Goal: Task Accomplishment & Management: Manage account settings

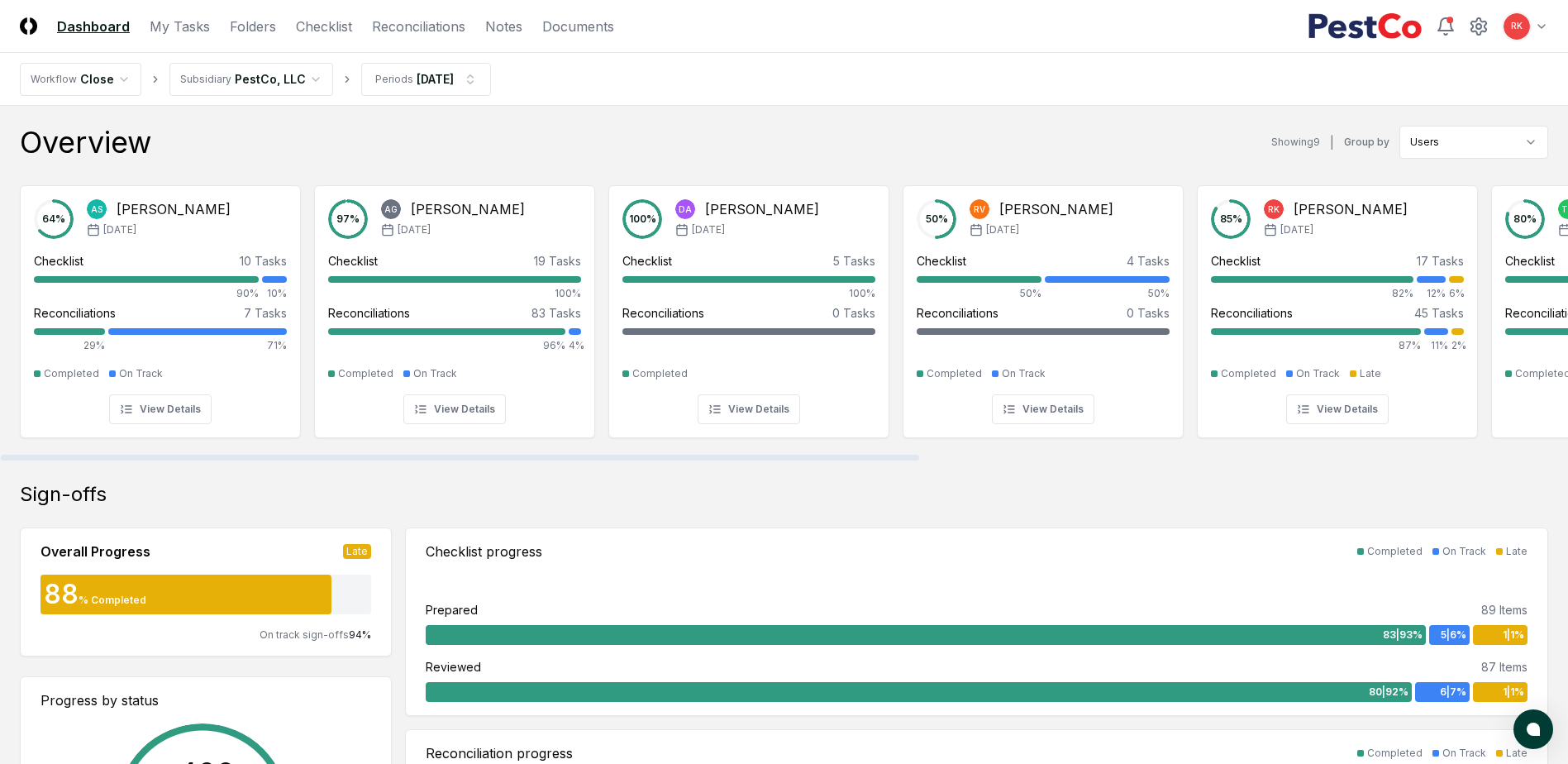
drag, startPoint x: 830, startPoint y: 457, endPoint x: 416, endPoint y: 474, distance: 414.3
click at [416, 461] on div at bounding box center [460, 457] width 918 height 6
click at [832, 512] on div "Sign-offs Overall Progress Late 88 % Completed On track sign-offs 94 % Progress…" at bounding box center [783, 699] width 1528 height 436
click at [495, 456] on div at bounding box center [460, 457] width 918 height 6
click at [428, 29] on link "Reconciliations" at bounding box center [418, 26] width 94 height 19
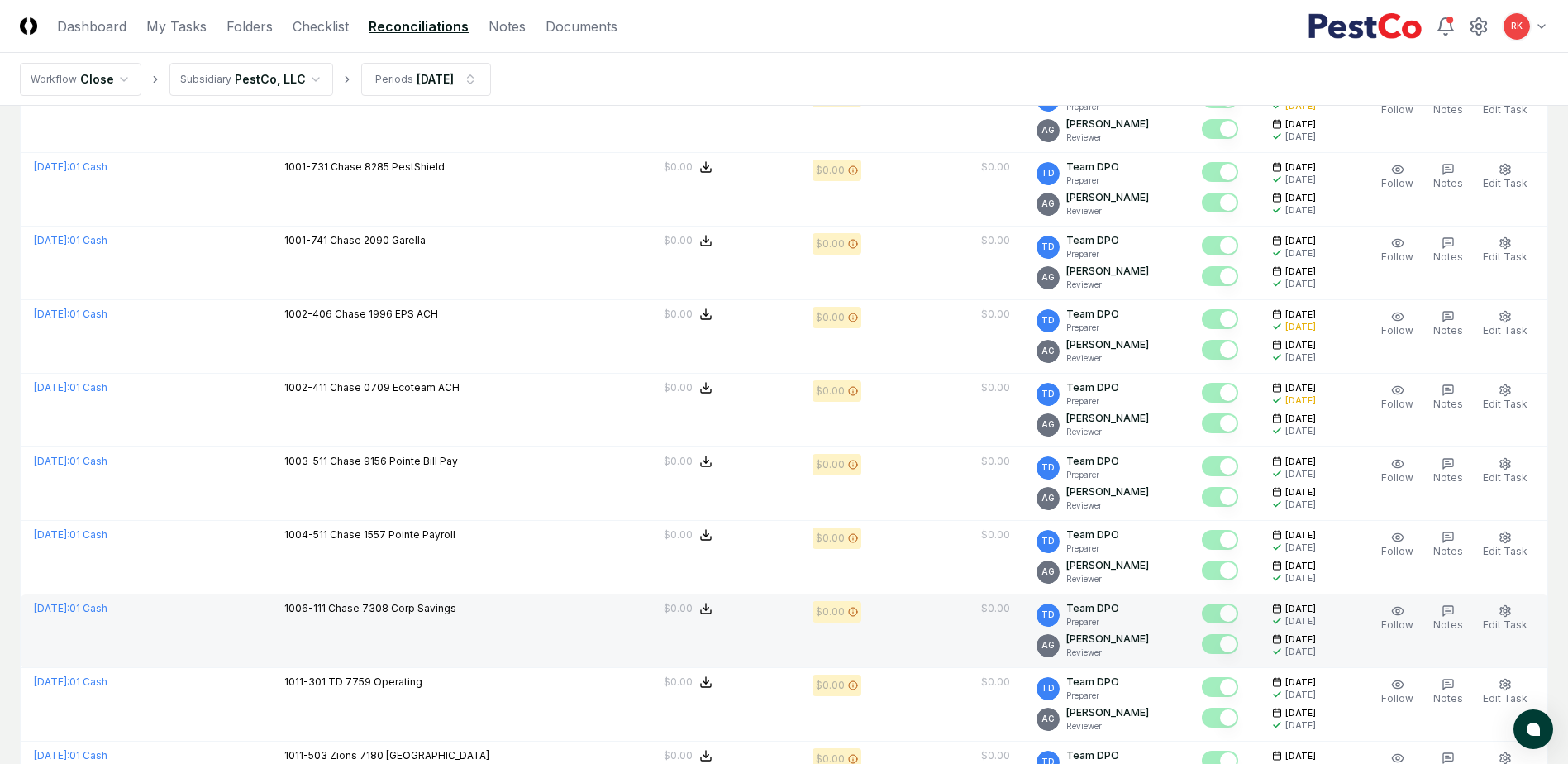
scroll to position [3355, 0]
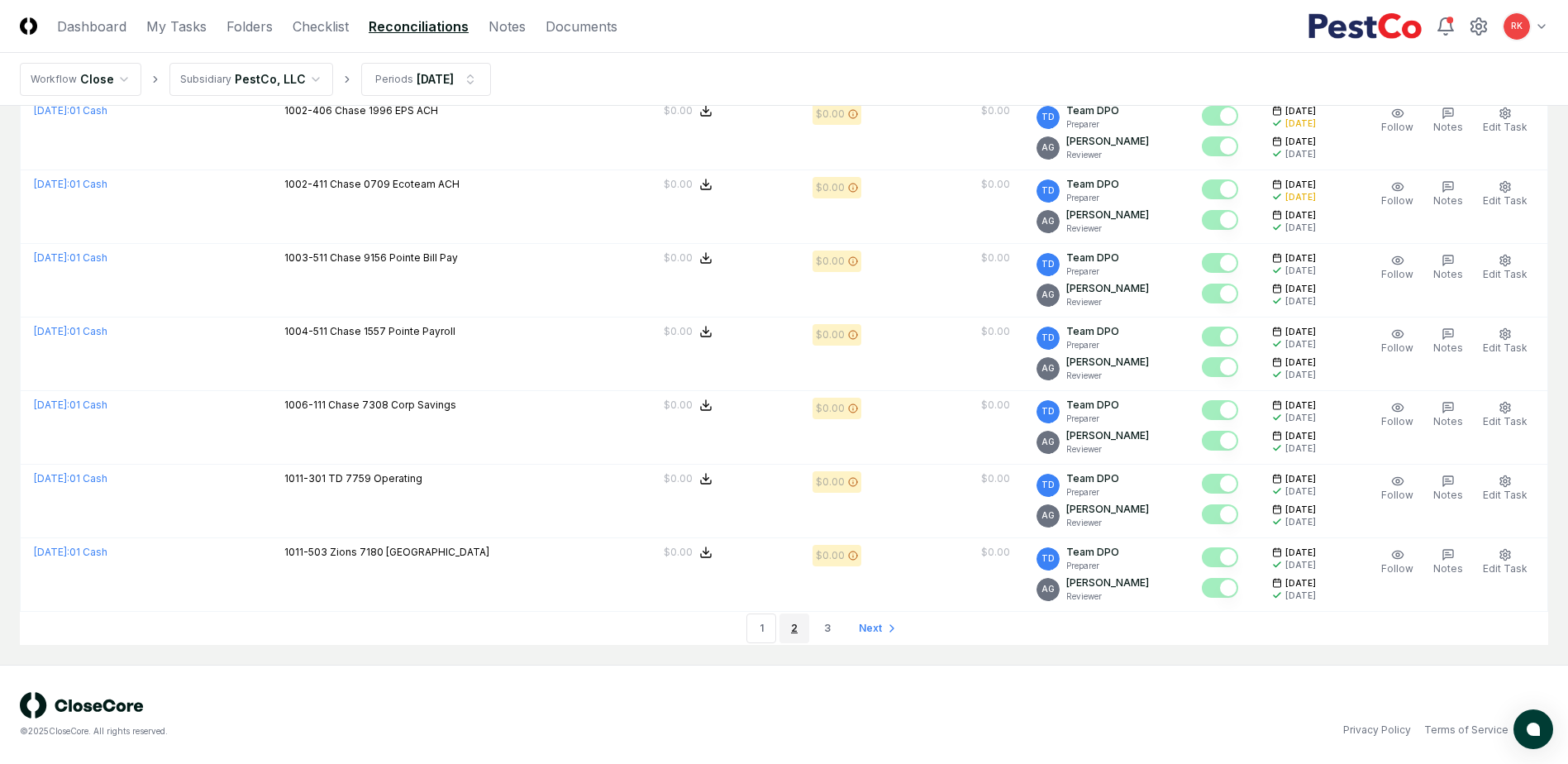
click at [806, 630] on link "2" at bounding box center [793, 628] width 30 height 30
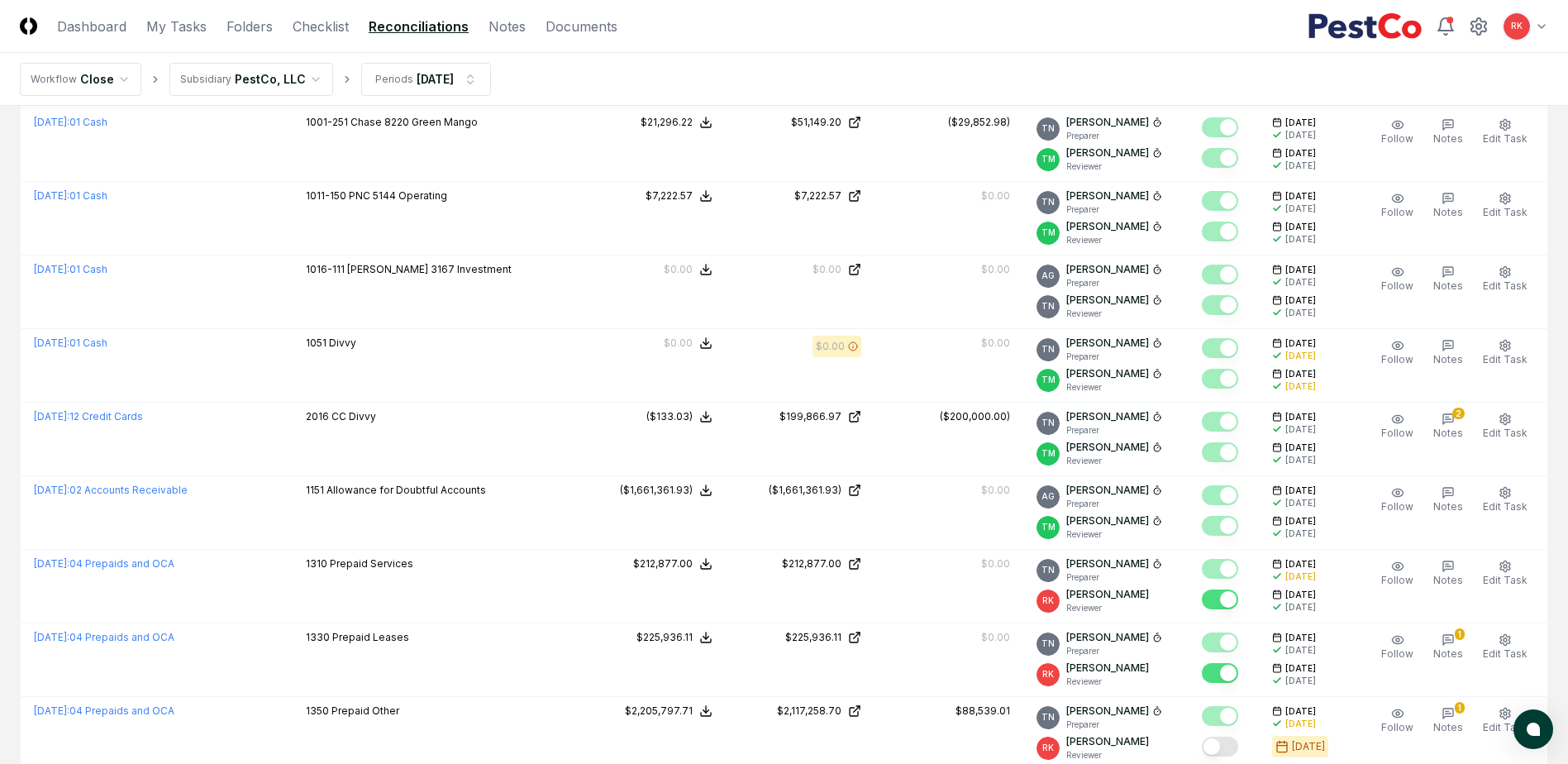
scroll to position [1701, 0]
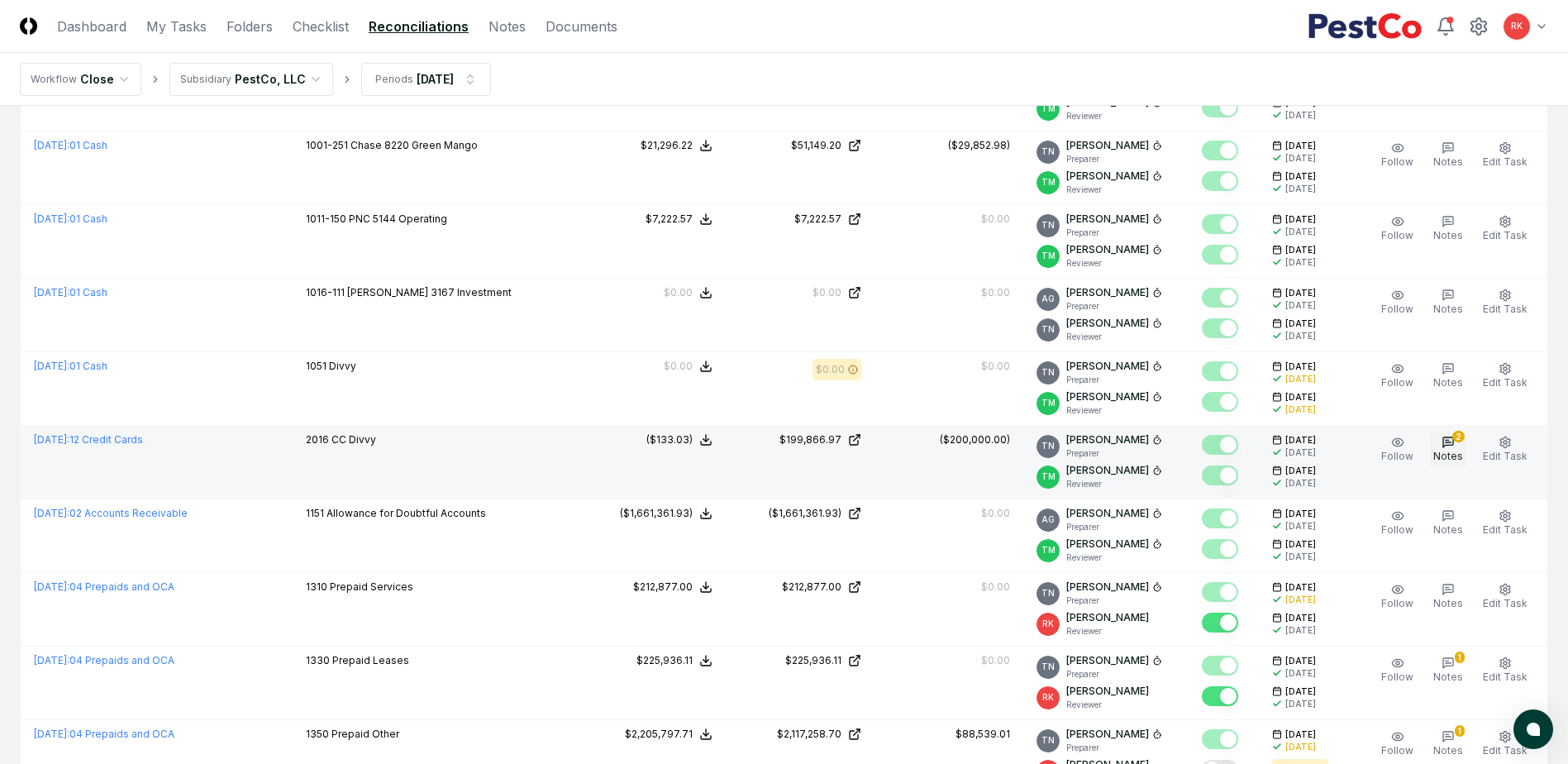
click at [1457, 453] on span "Notes" at bounding box center [1447, 456] width 30 height 13
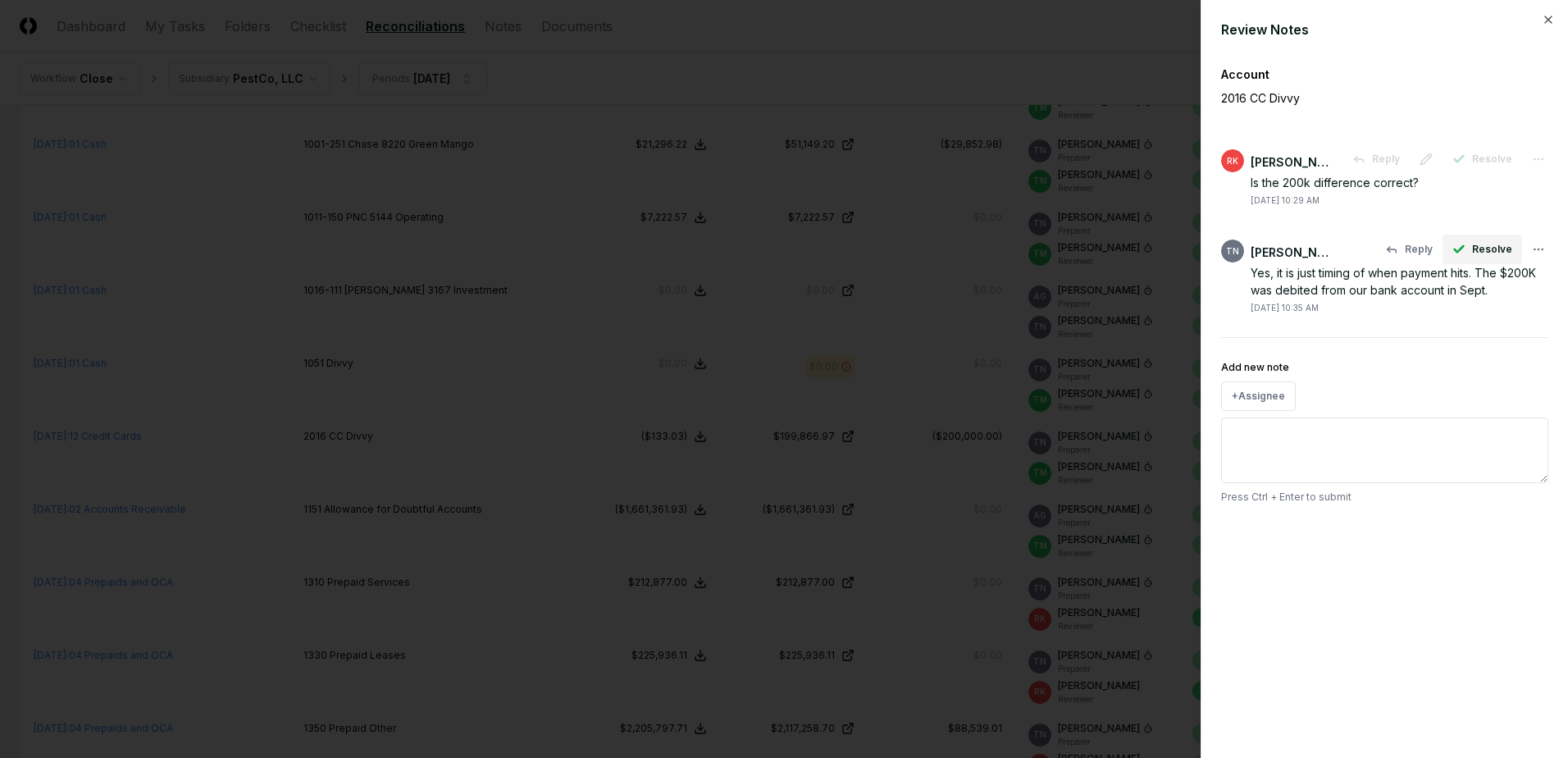
click at [1484, 241] on button "Resolve" at bounding box center [1482, 249] width 80 height 29
click at [932, 308] on div at bounding box center [784, 379] width 1568 height 758
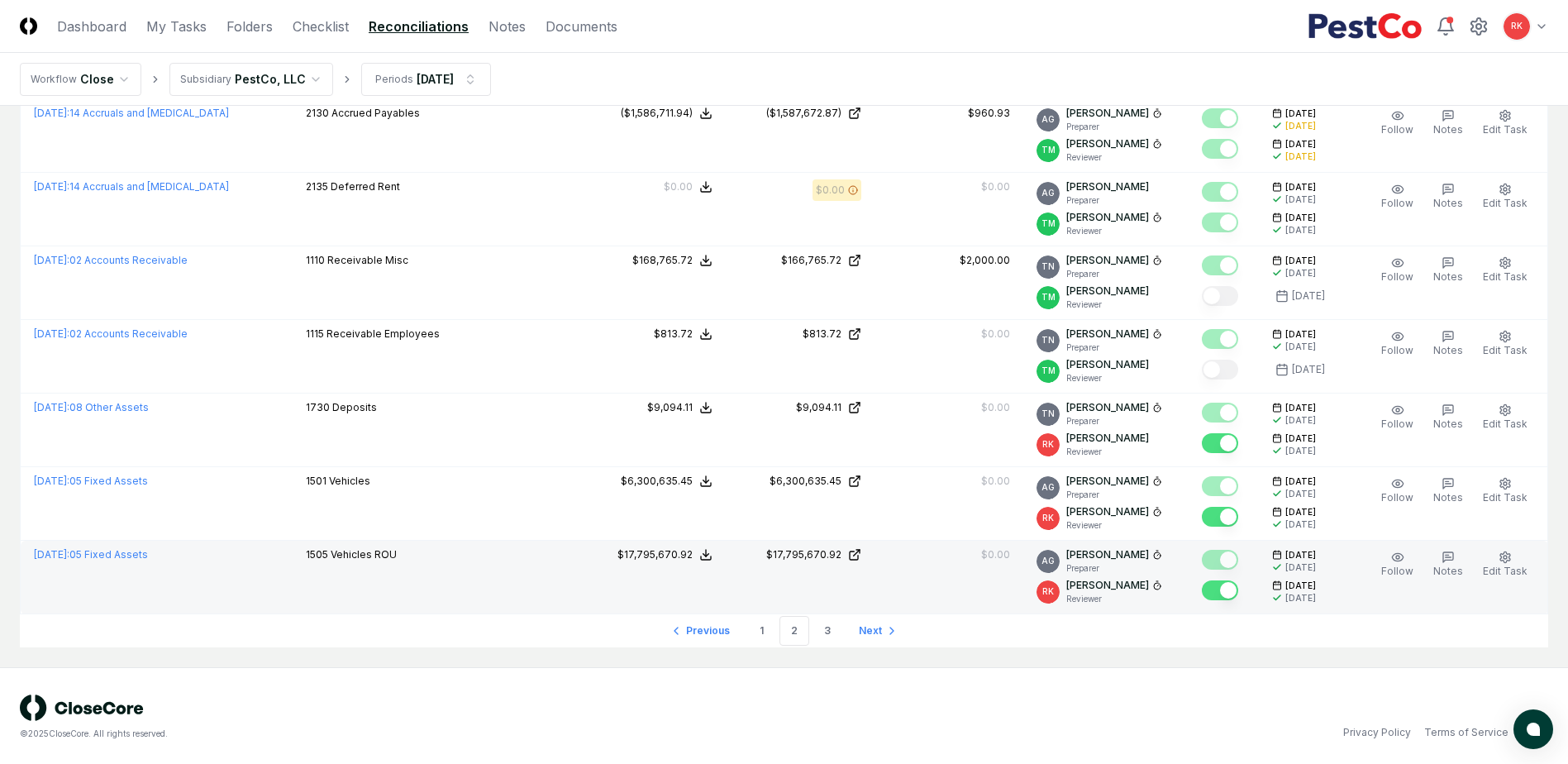
scroll to position [3355, 0]
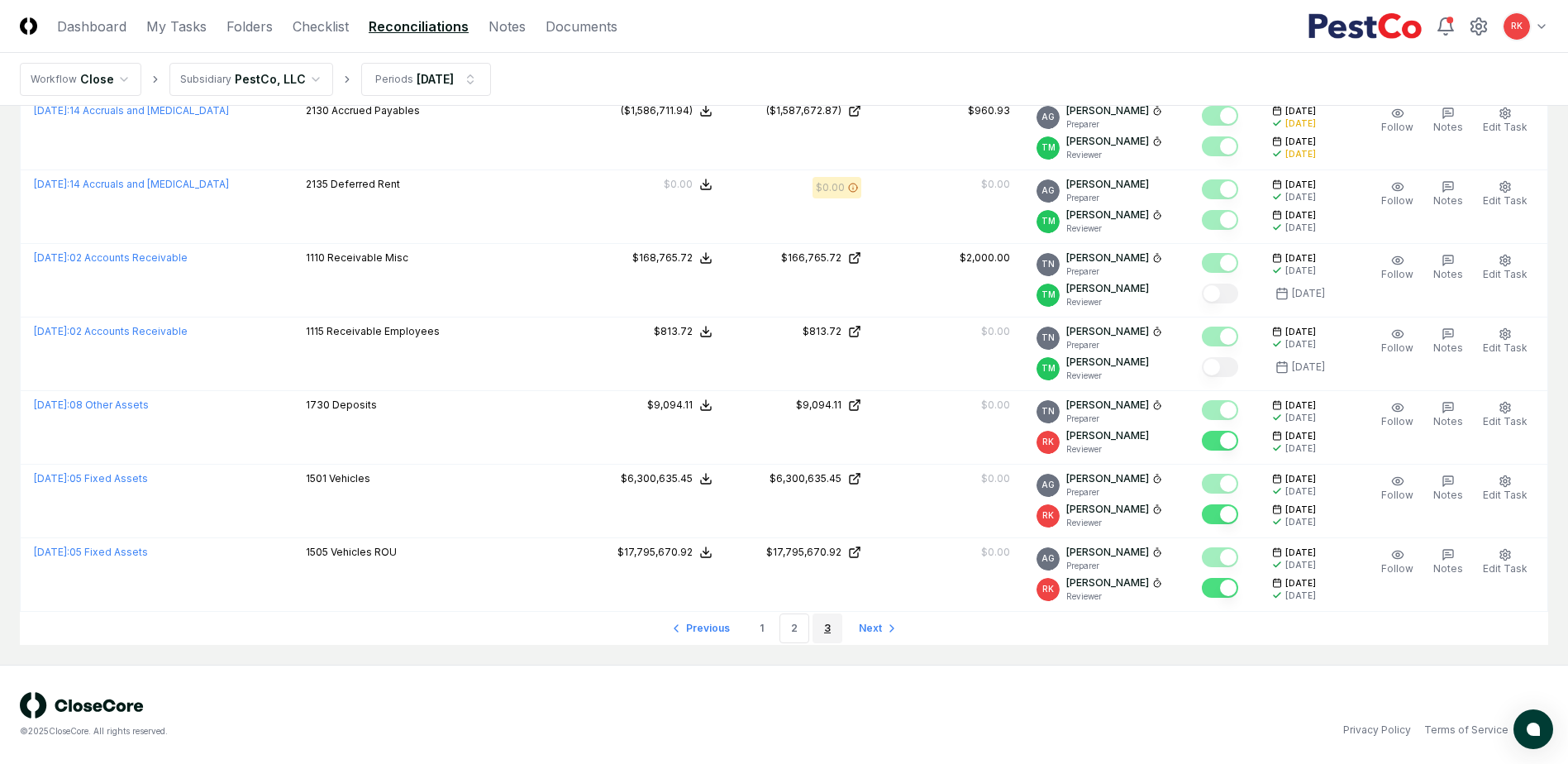
click at [824, 620] on link "3" at bounding box center [827, 628] width 30 height 30
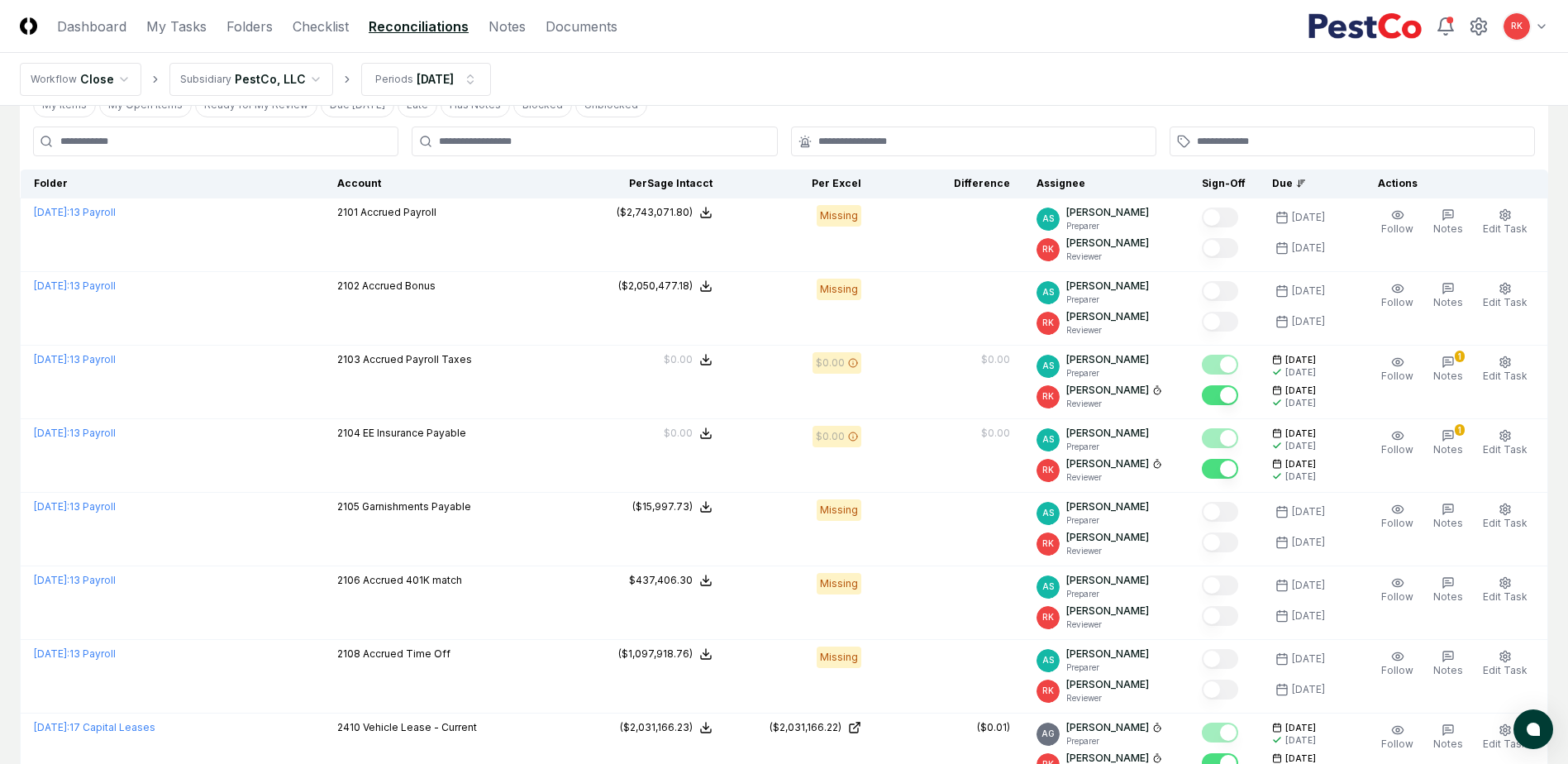
scroll to position [19, 0]
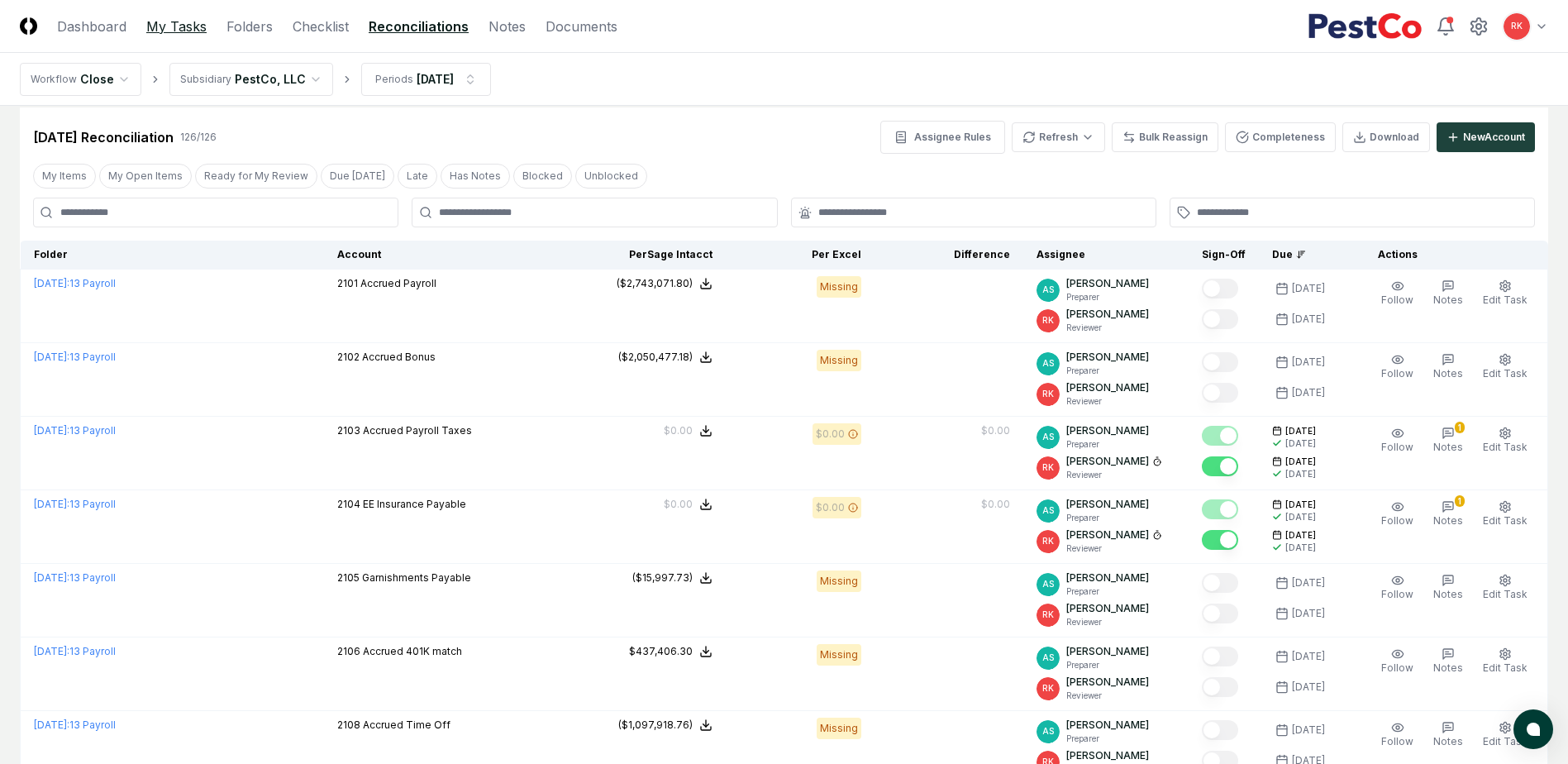
drag, startPoint x: 166, startPoint y: 19, endPoint x: 178, endPoint y: 23, distance: 12.6
click at [166, 19] on link "My Tasks" at bounding box center [176, 26] width 60 height 19
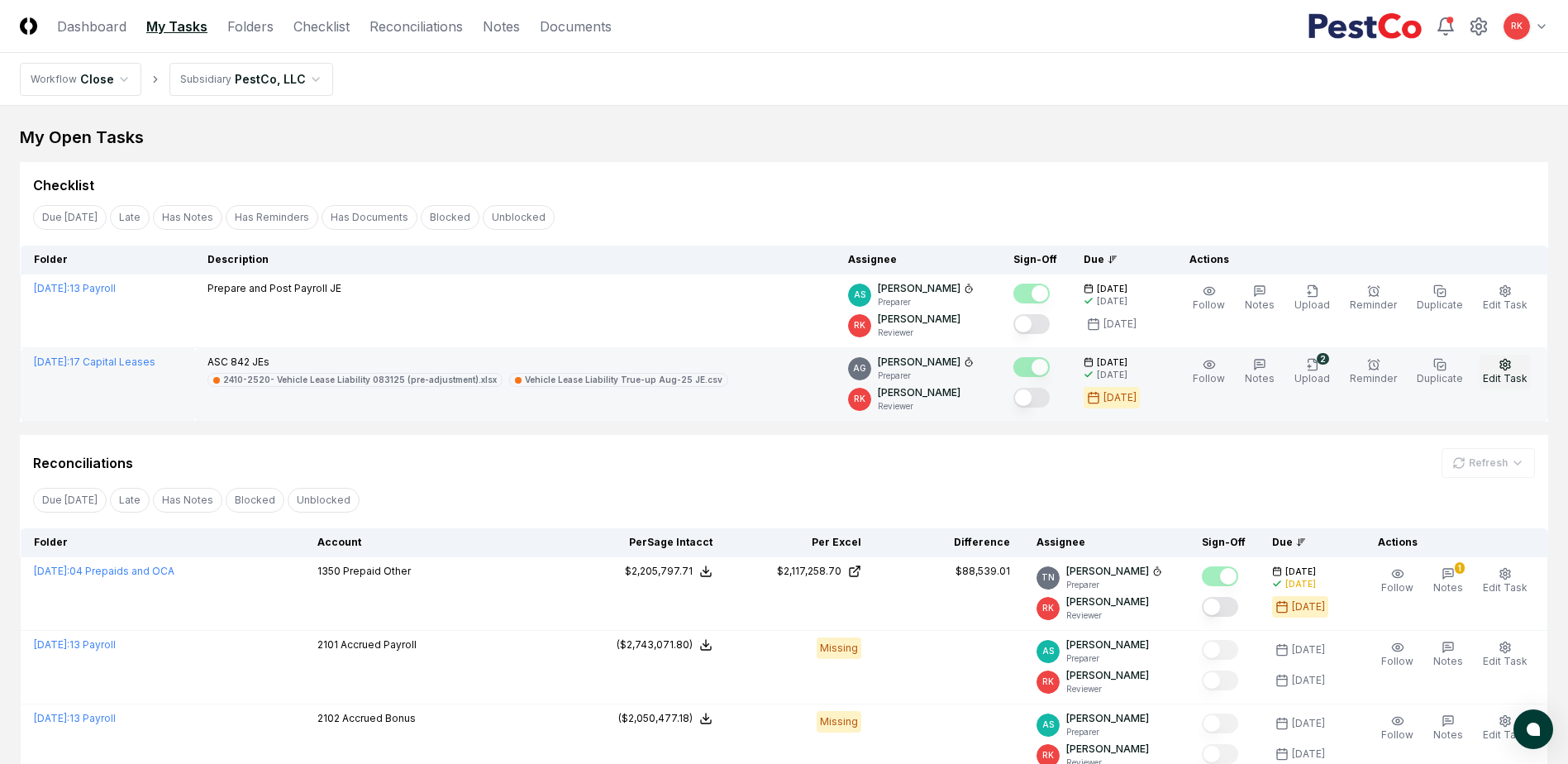
click at [1511, 375] on span "Edit Task" at bounding box center [1505, 378] width 45 height 13
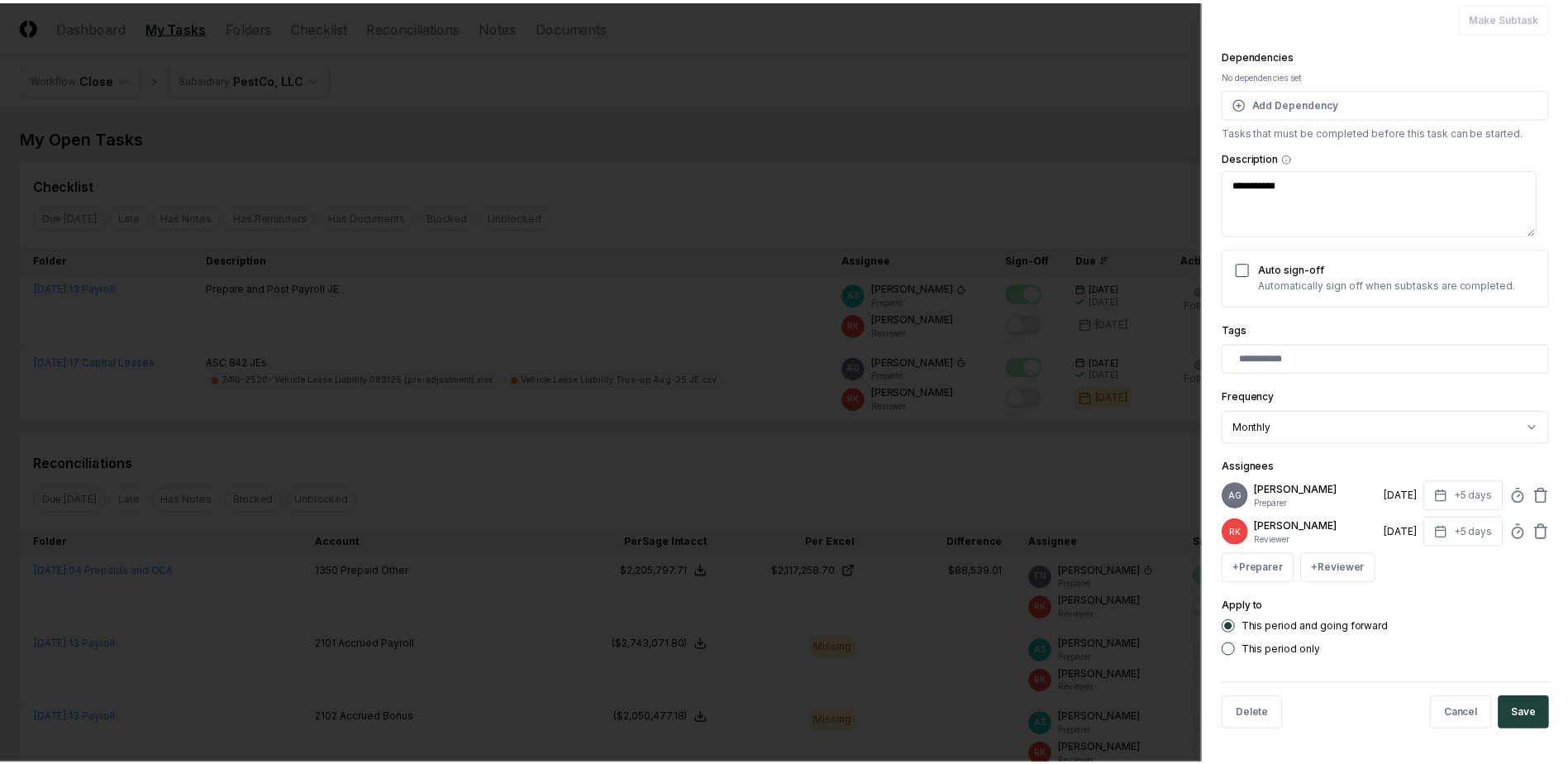
scroll to position [146, 0]
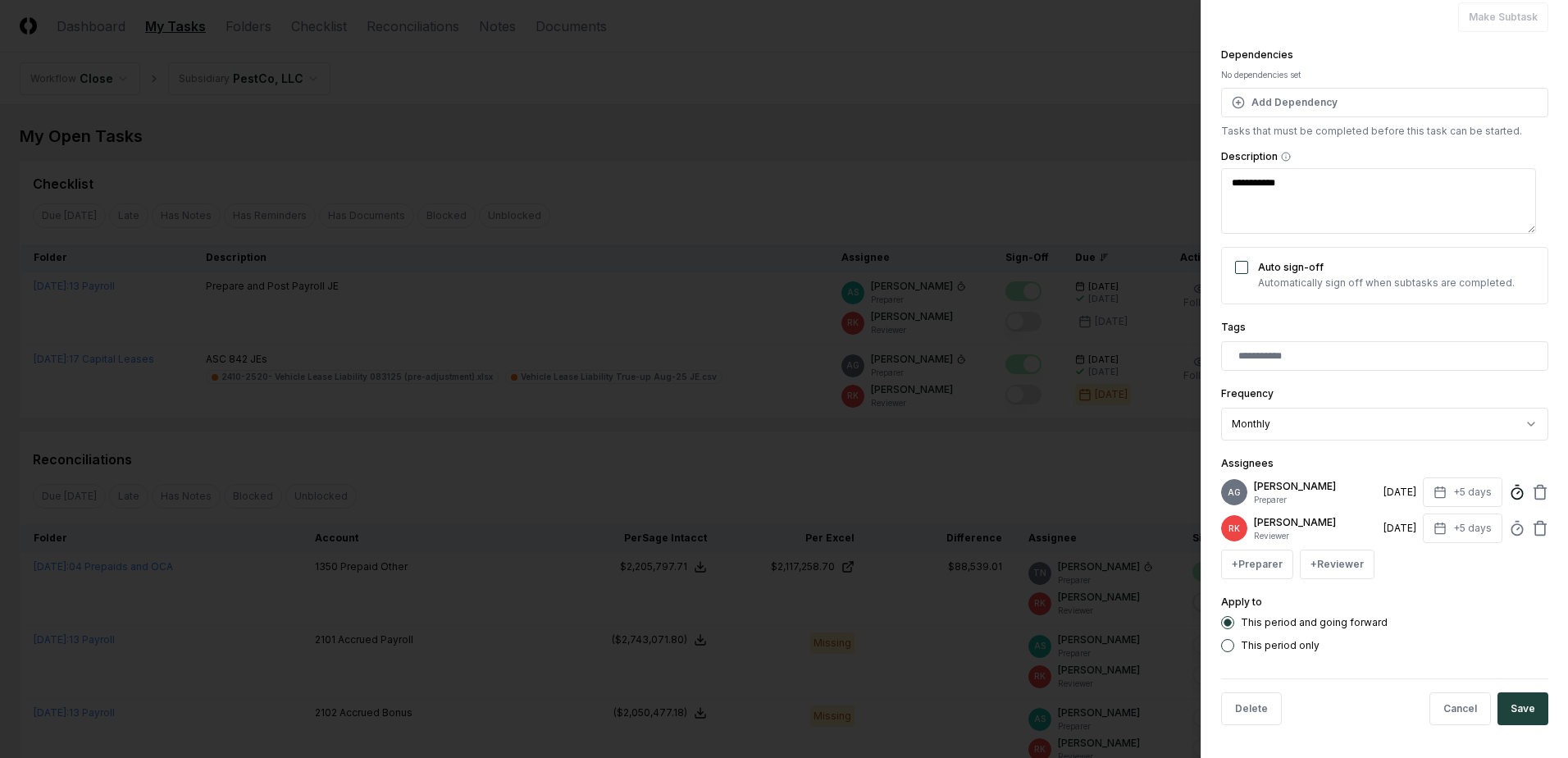
click at [1512, 488] on circle at bounding box center [1517, 493] width 11 height 11
click at [1508, 652] on form "**********" at bounding box center [1385, 312] width 327 height 851
click at [1509, 536] on icon at bounding box center [1518, 528] width 17 height 17
type input "******"
click at [1534, 588] on div "**********" at bounding box center [1385, 293] width 327 height 719
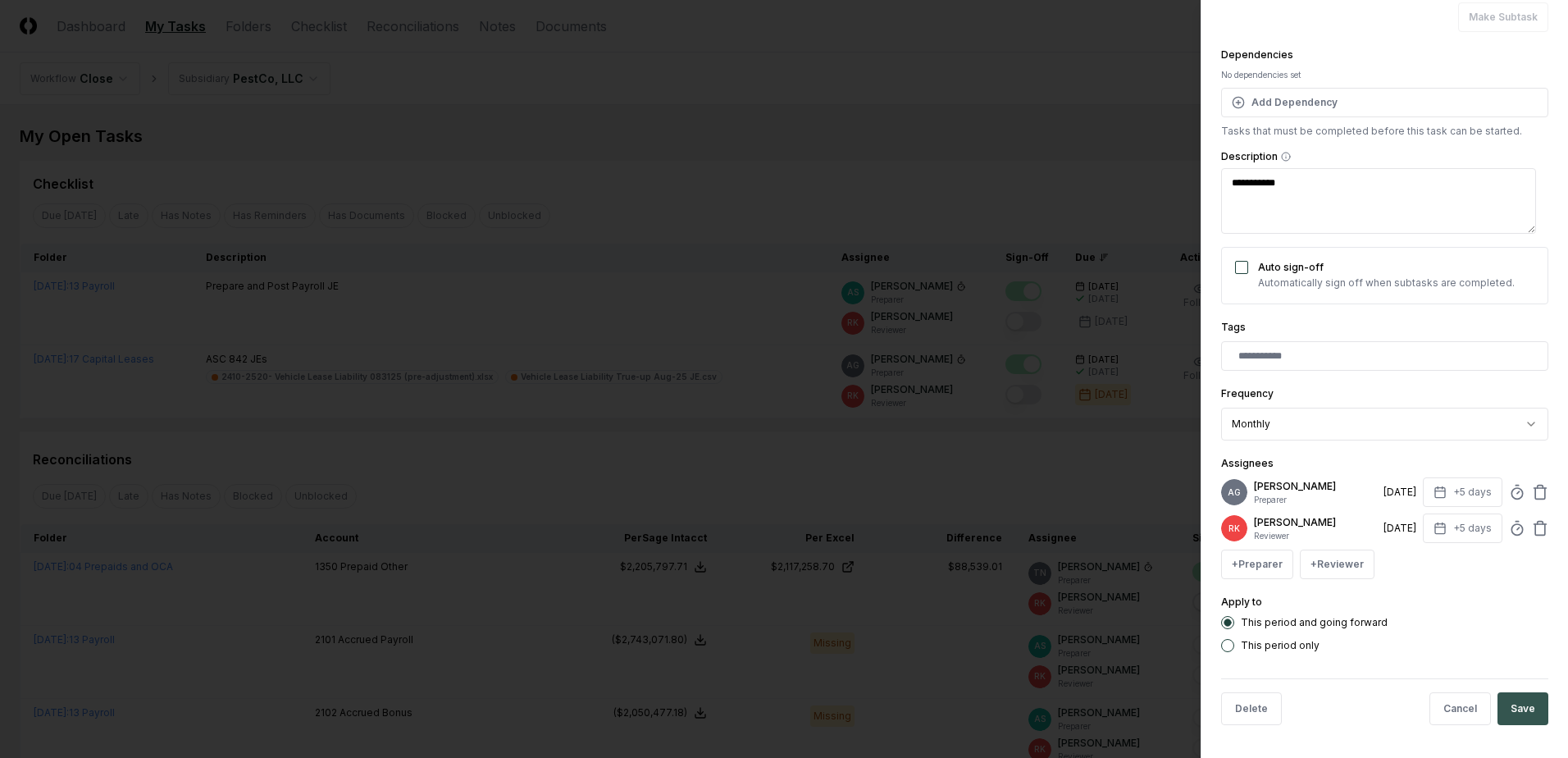
click at [1519, 703] on button "Save" at bounding box center [1523, 709] width 51 height 33
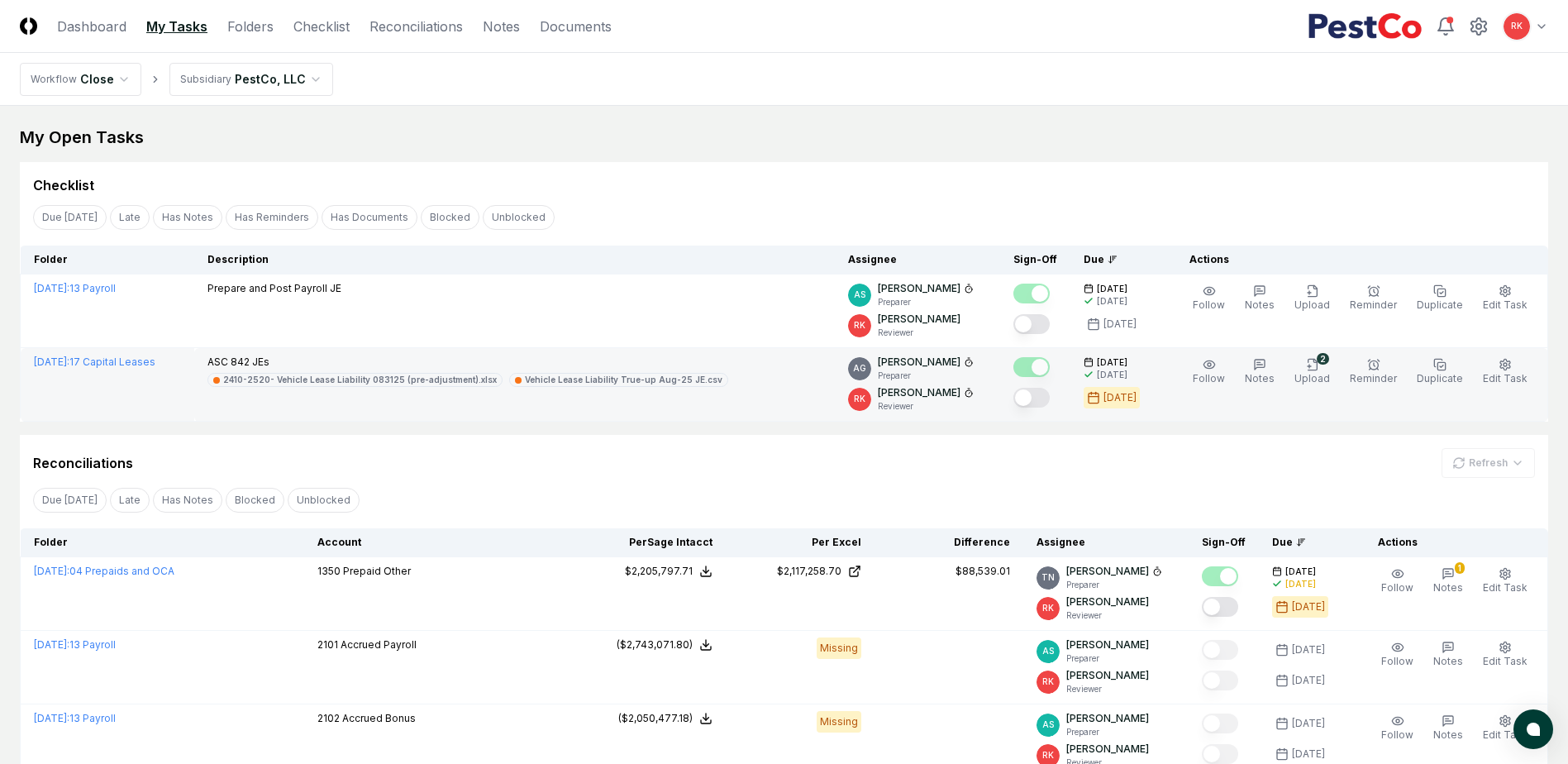
click at [1048, 397] on button "Mark complete" at bounding box center [1031, 397] width 36 height 19
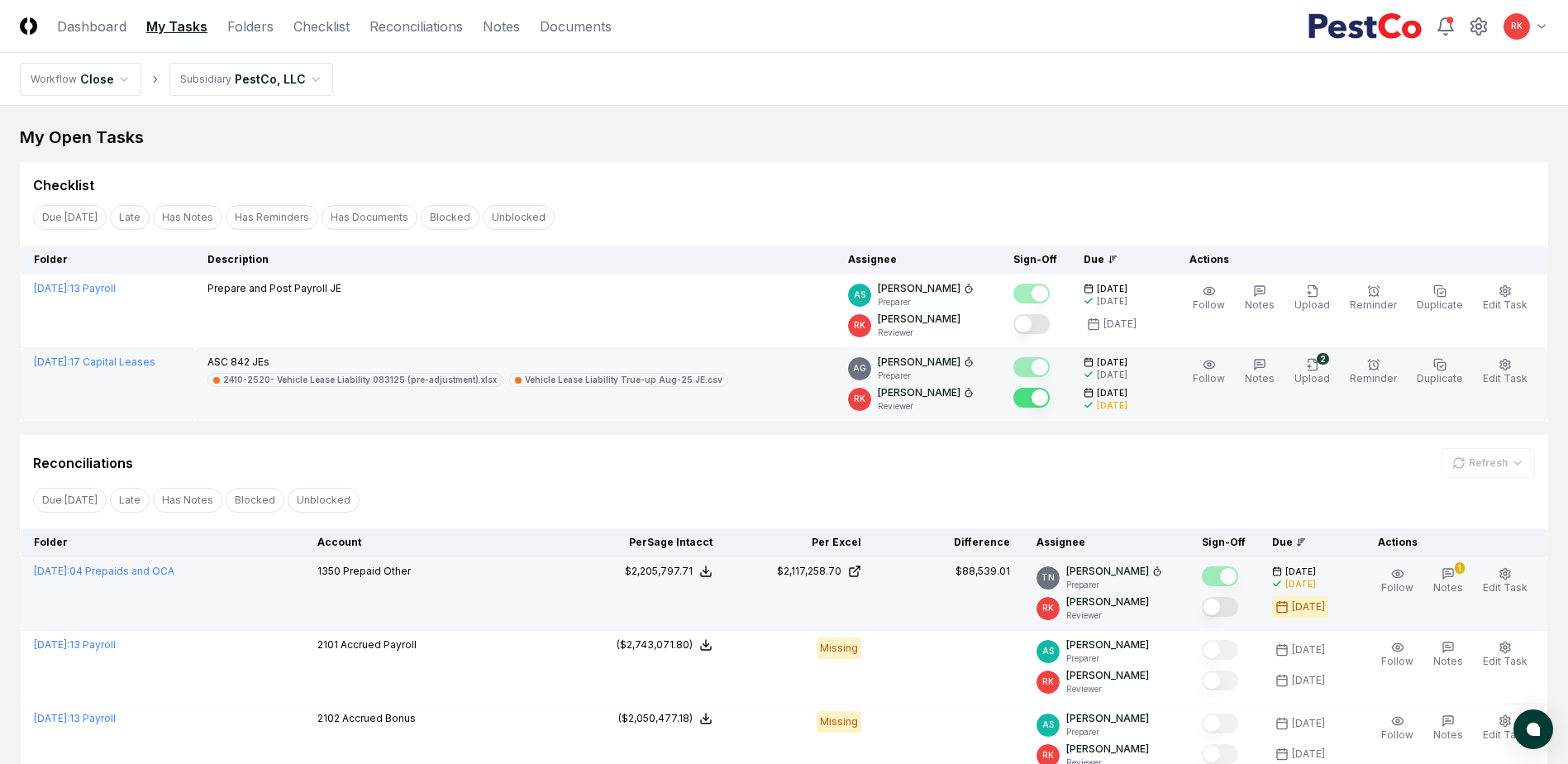
scroll to position [83, 0]
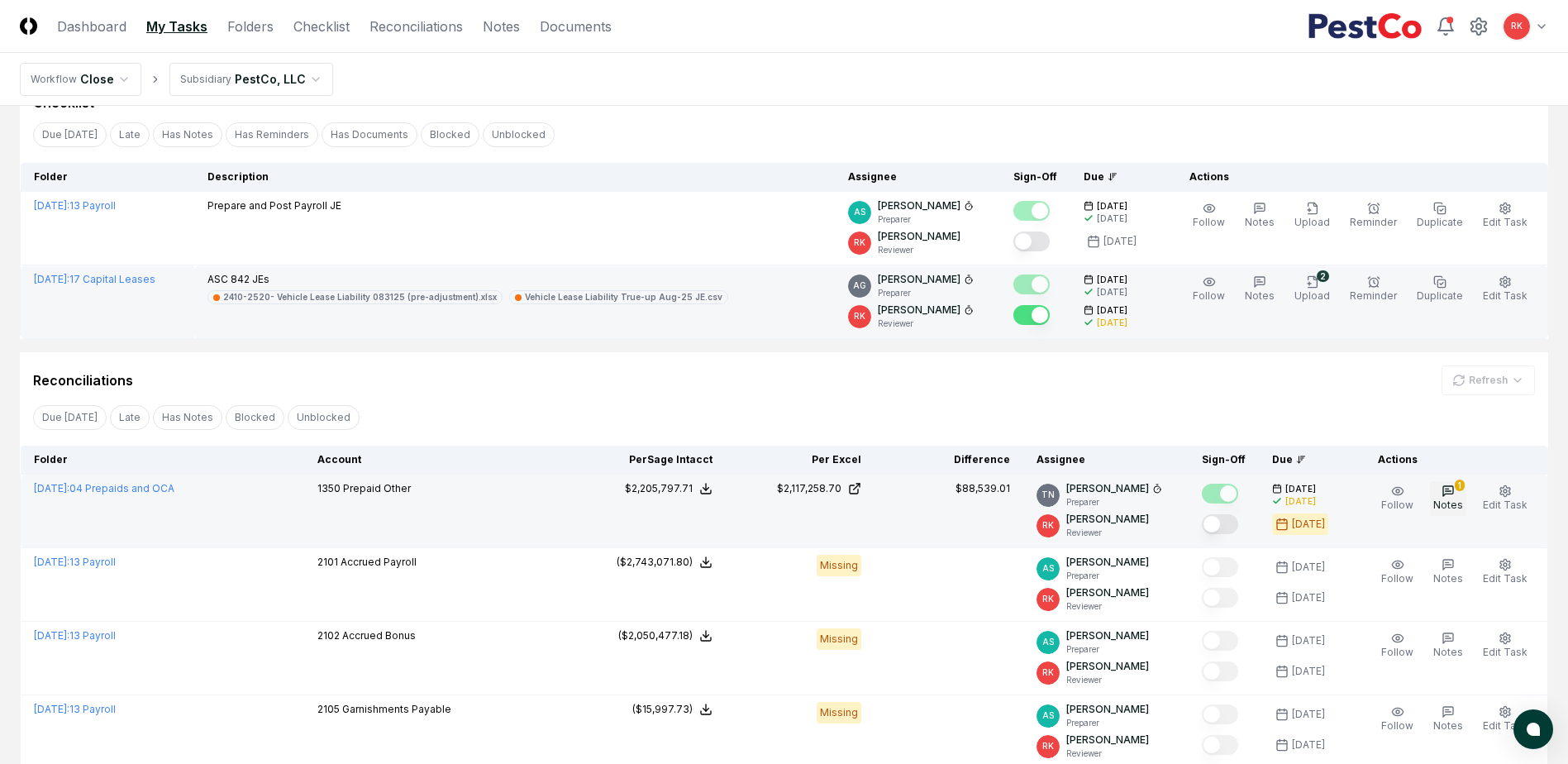
click at [1451, 495] on icon "button" at bounding box center [1448, 491] width 14 height 14
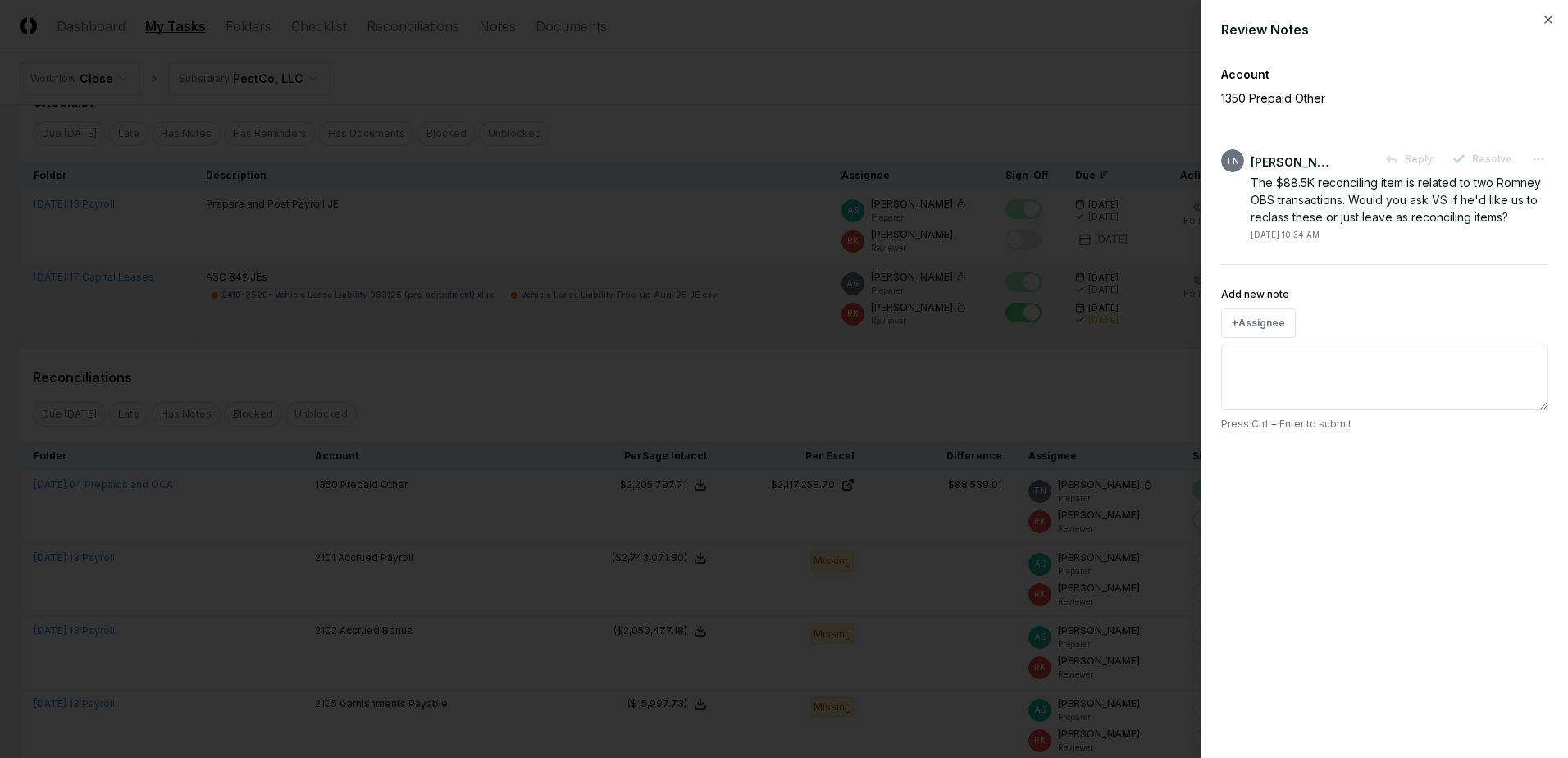
click at [1307, 382] on textarea "Add new note" at bounding box center [1385, 377] width 327 height 65
type textarea "**********"
click at [1519, 465] on button "Submit" at bounding box center [1518, 460] width 60 height 33
click at [965, 340] on div at bounding box center [784, 379] width 1568 height 758
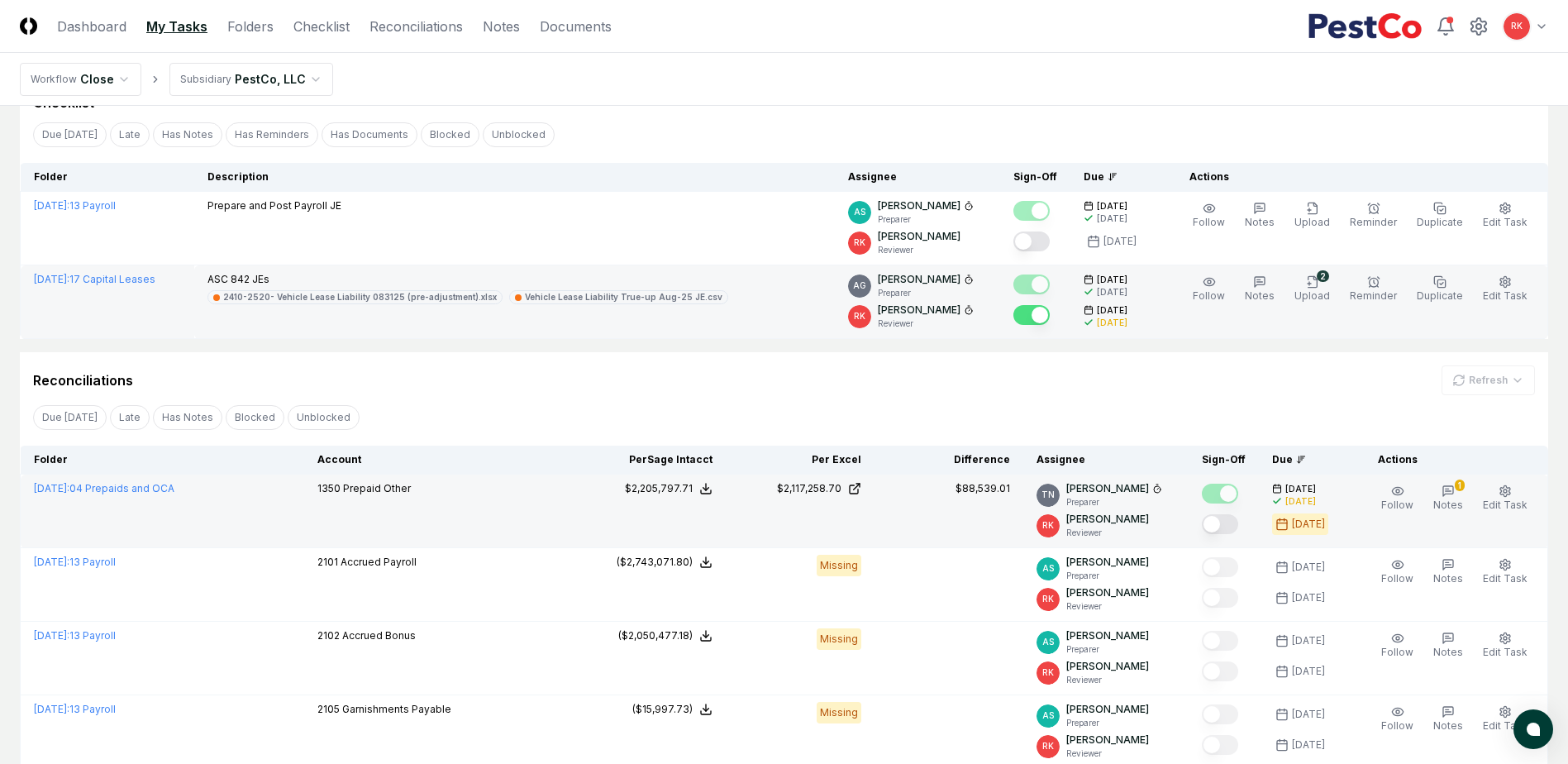
click at [1218, 531] on button "Mark complete" at bounding box center [1219, 523] width 36 height 19
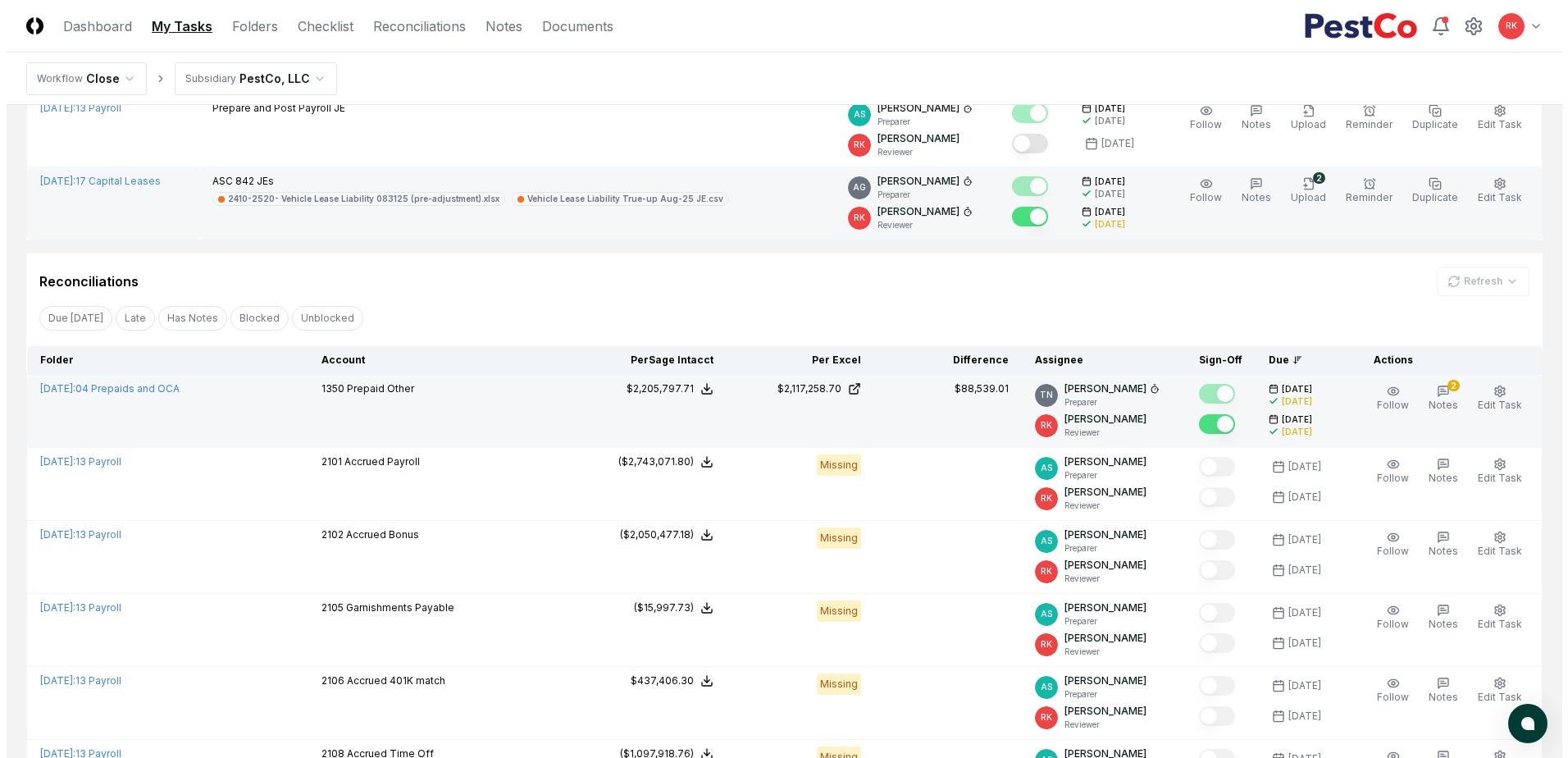
scroll to position [328, 0]
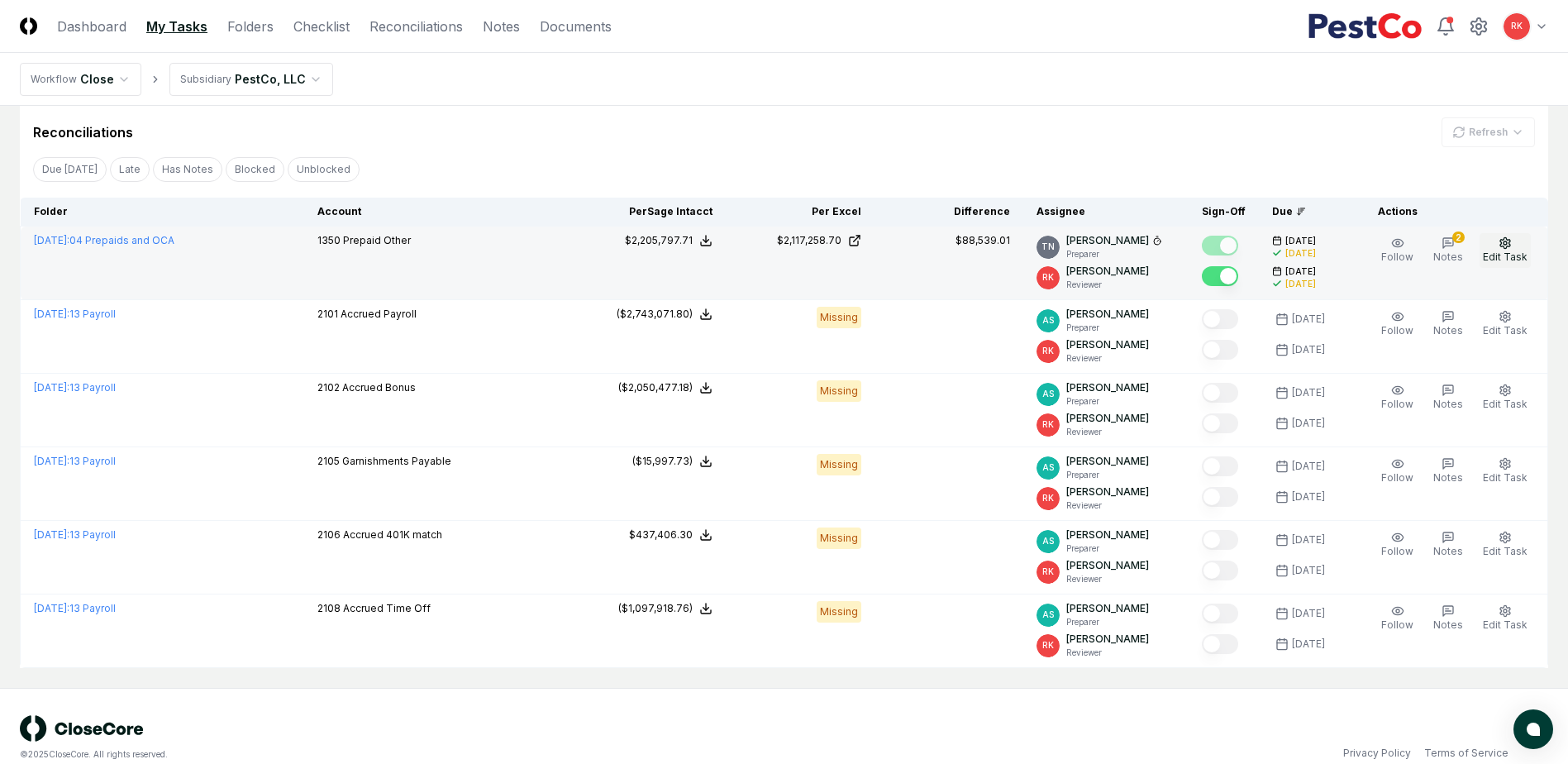
click at [1517, 253] on span "Edit Task" at bounding box center [1505, 256] width 45 height 13
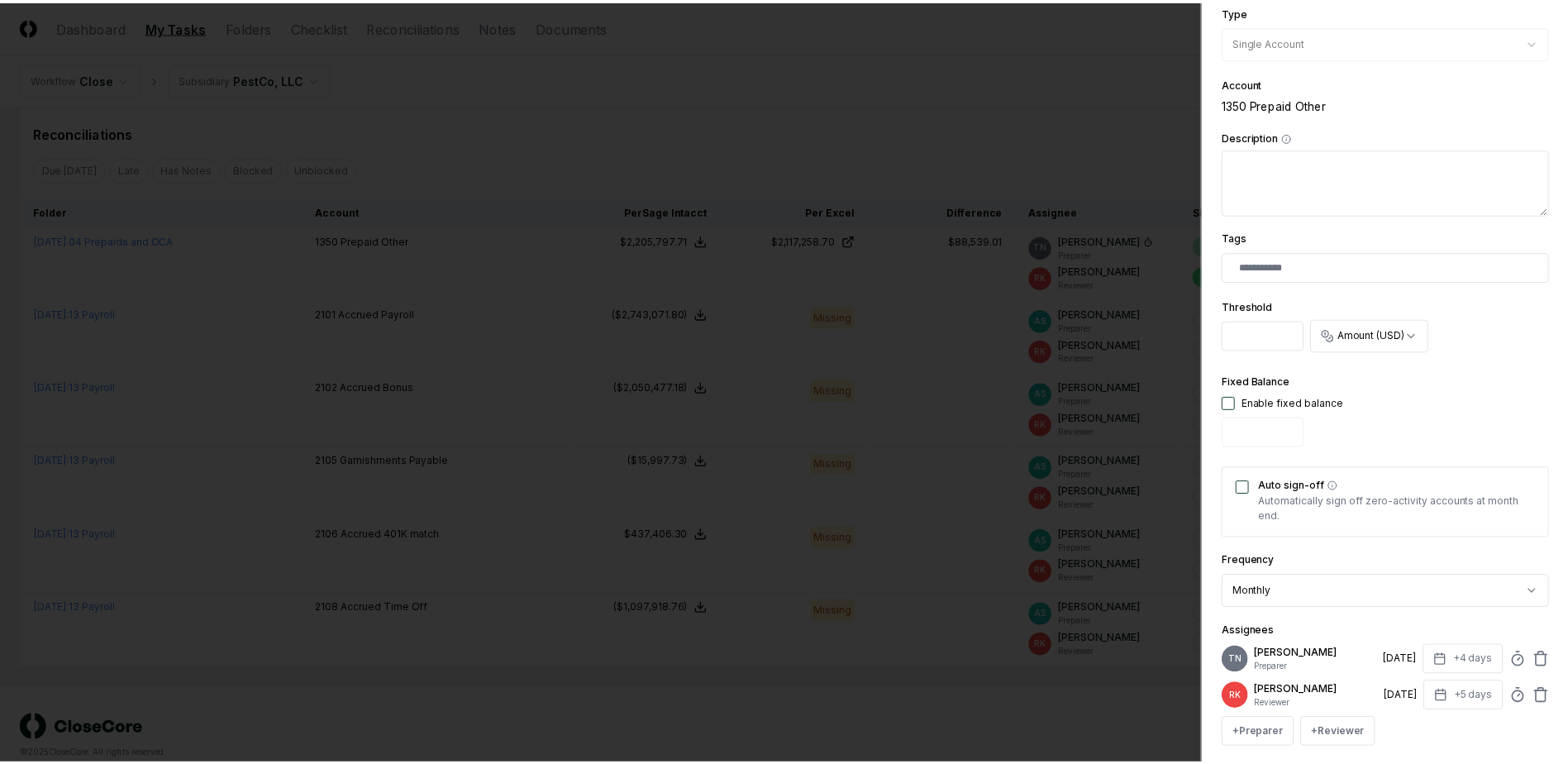
scroll to position [407, 0]
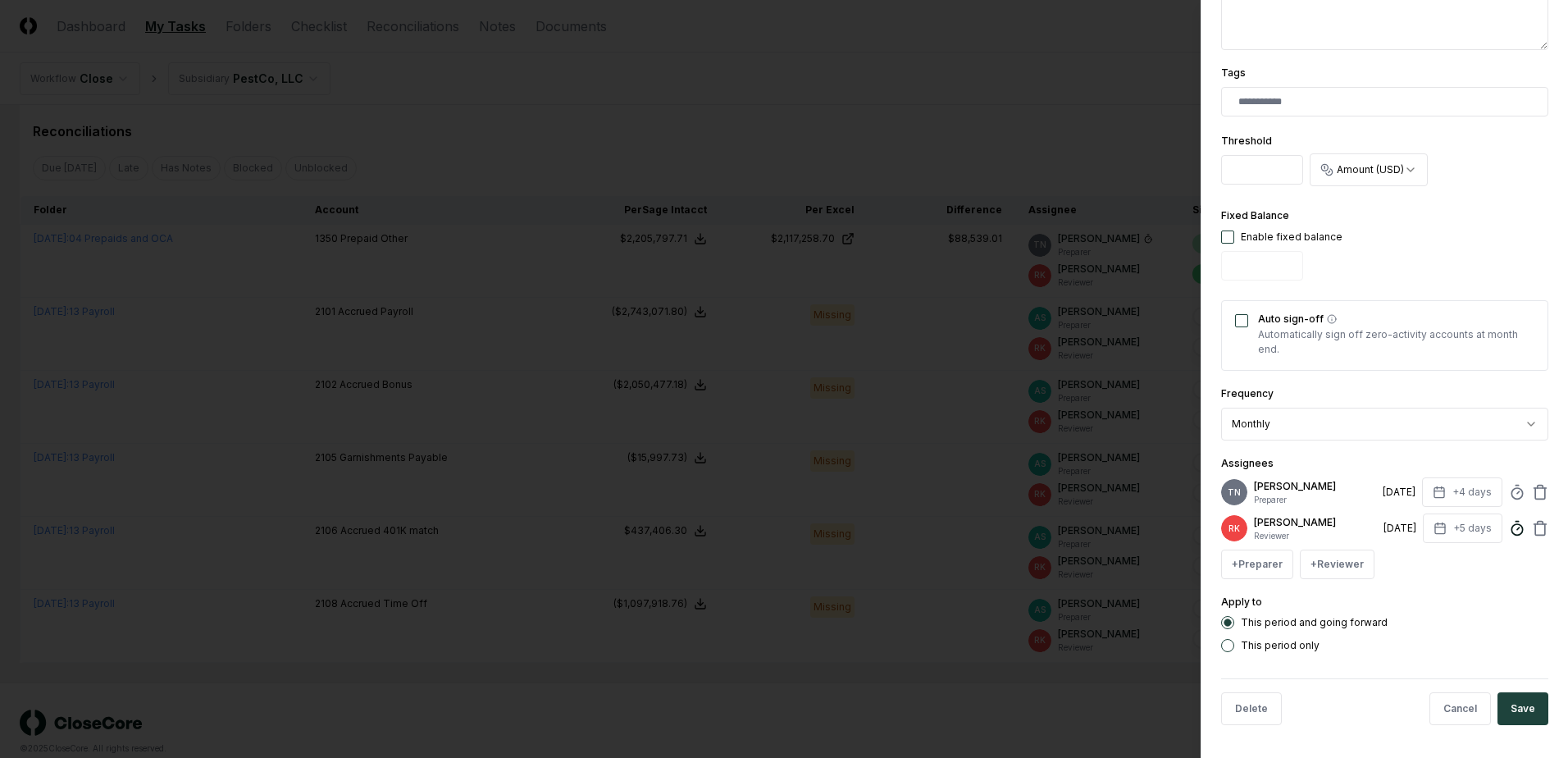
click at [1512, 527] on circle at bounding box center [1517, 529] width 11 height 11
type input "******"
click at [1498, 713] on button "Save" at bounding box center [1523, 709] width 51 height 33
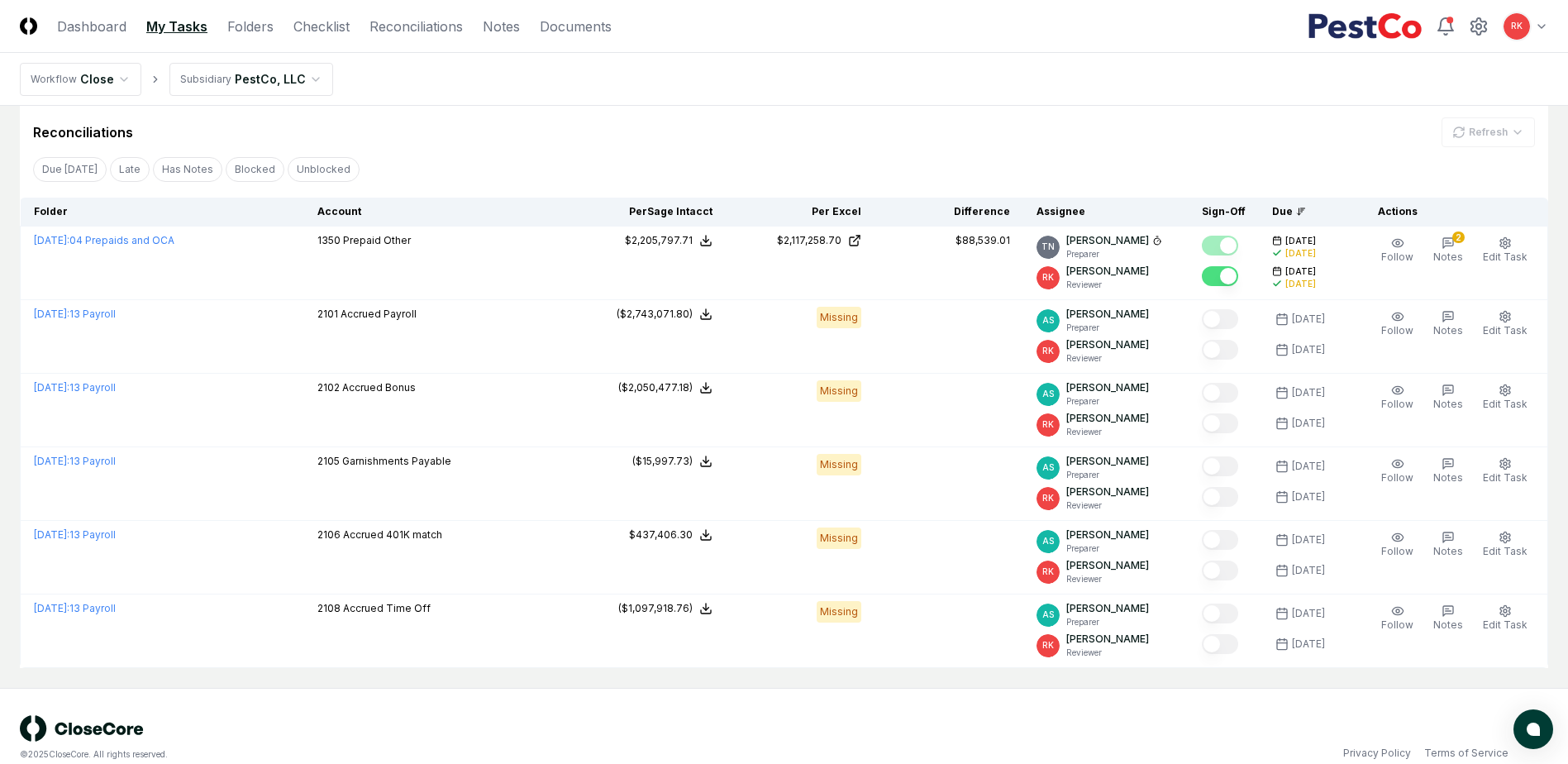
click at [983, 115] on div "Reconciliations Refresh" at bounding box center [783, 125] width 1528 height 43
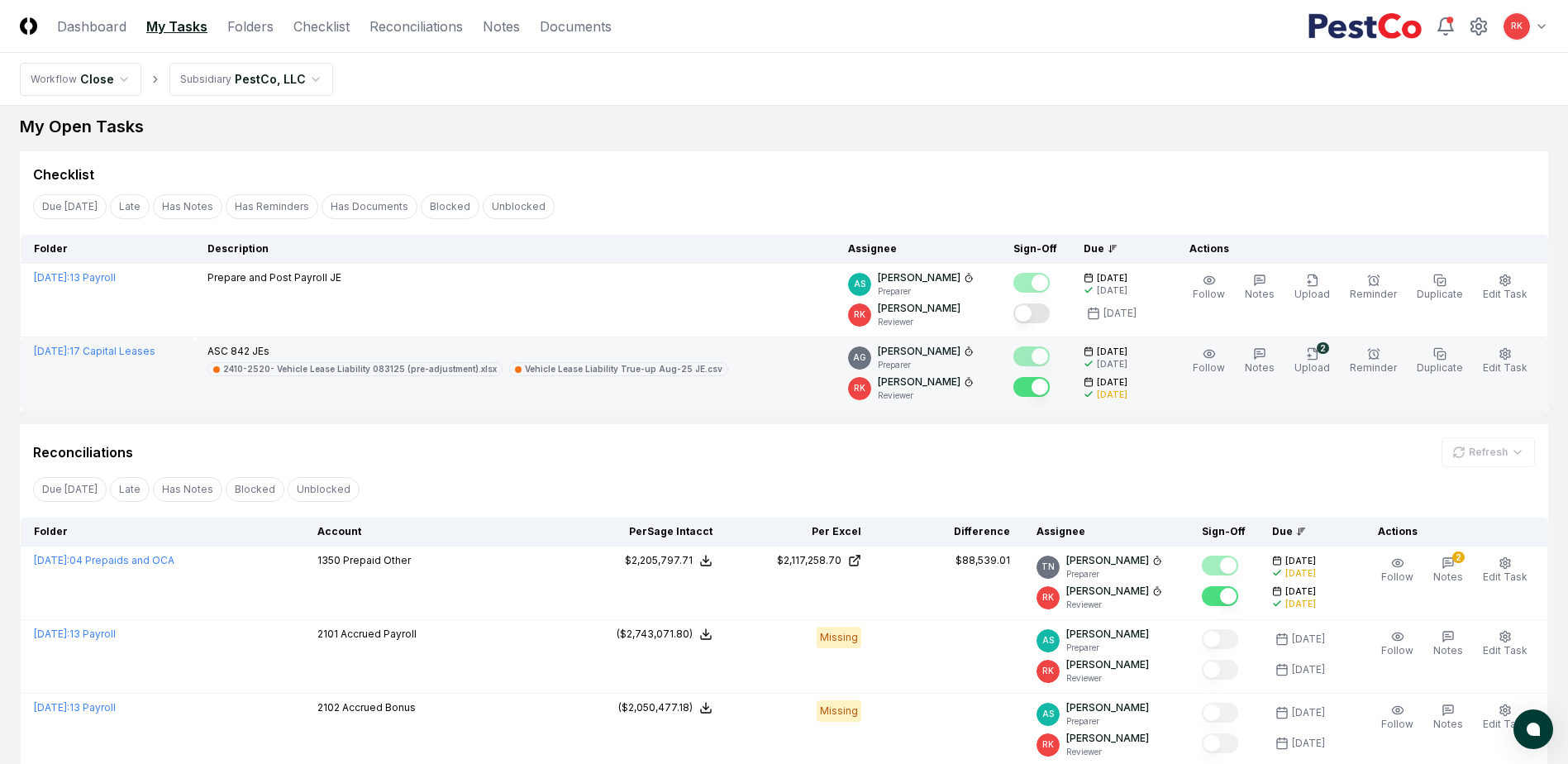
scroll to position [0, 0]
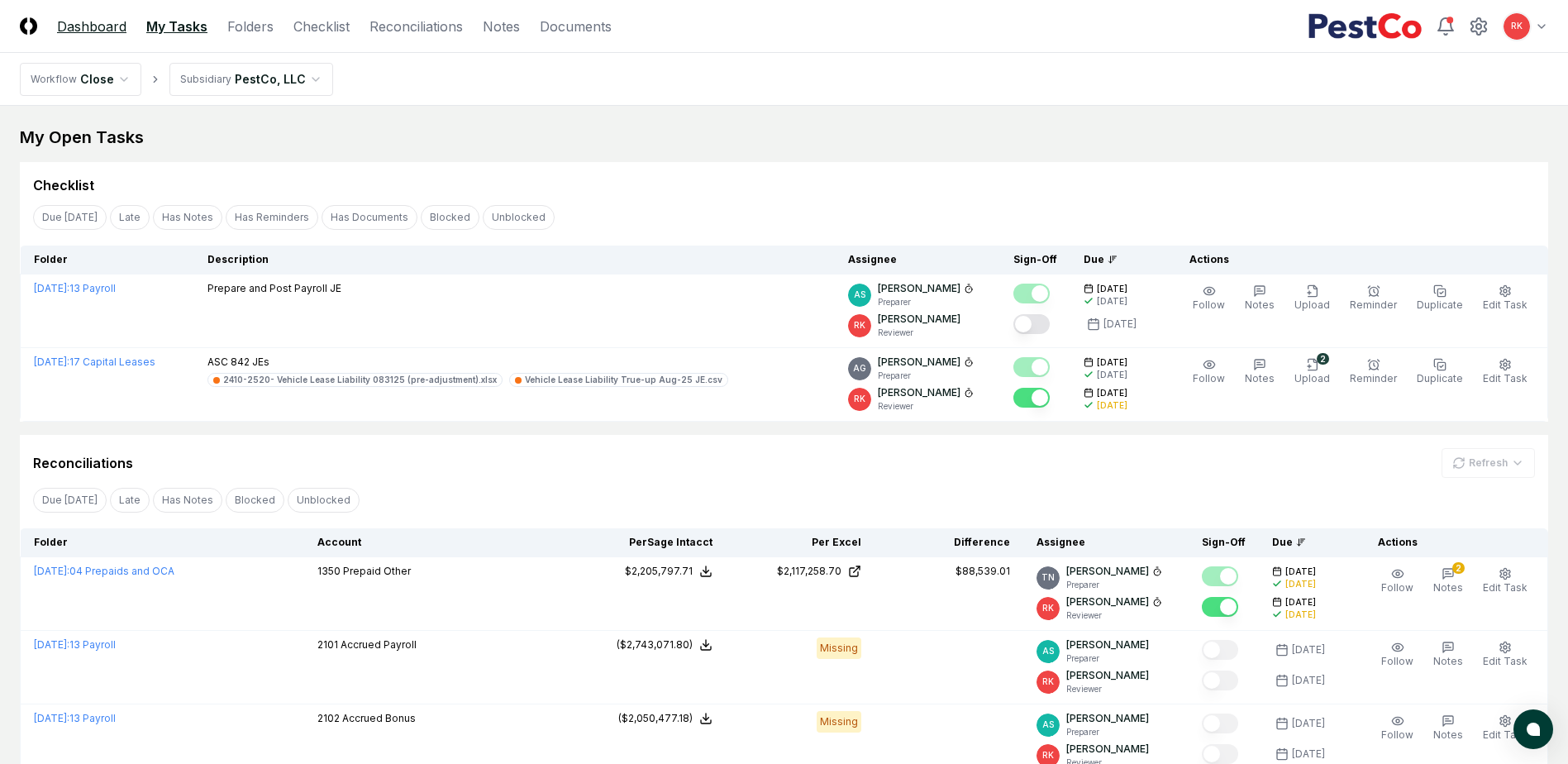
click at [96, 29] on link "Dashboard" at bounding box center [91, 26] width 69 height 19
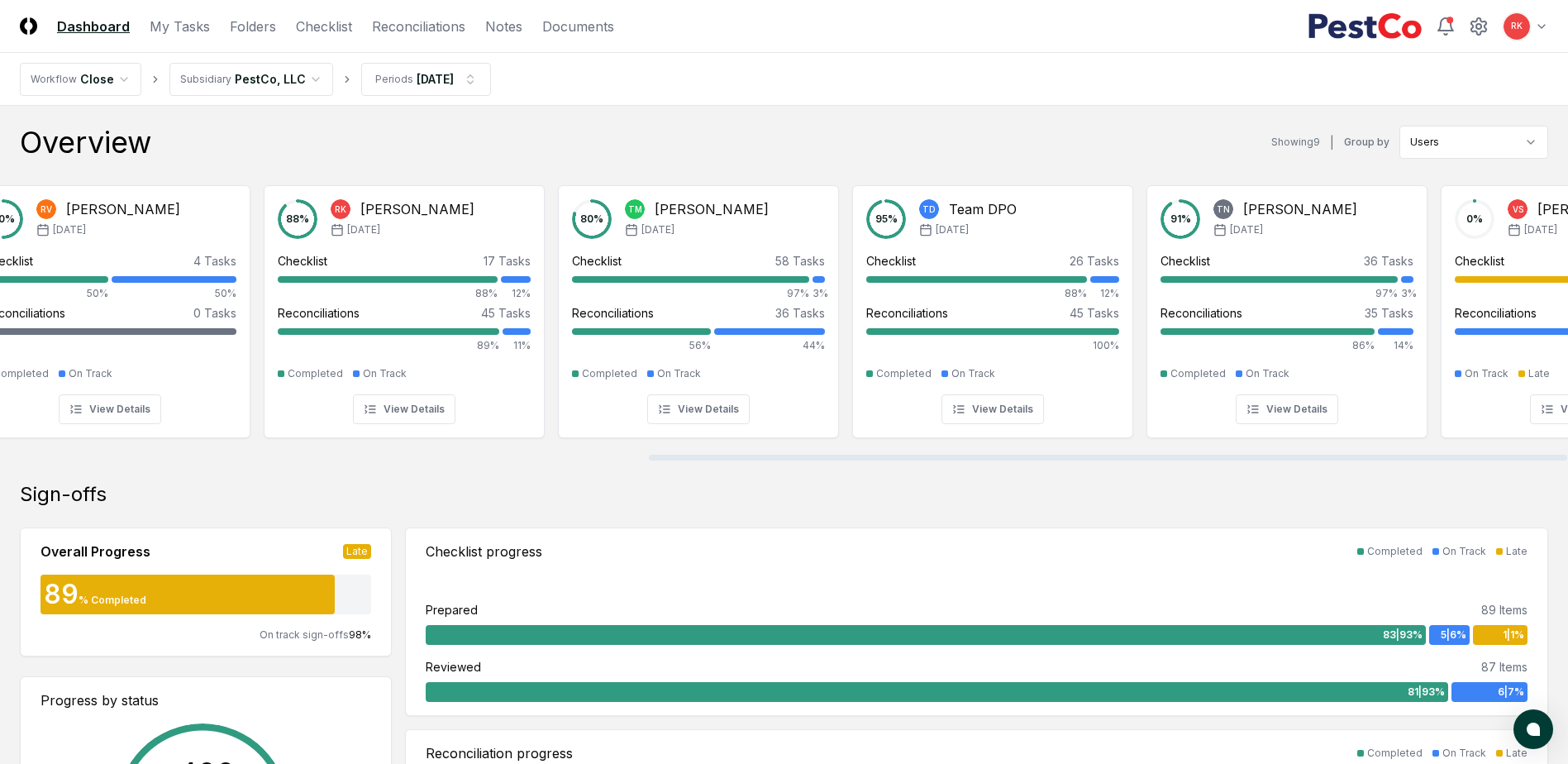
scroll to position [0, 1107]
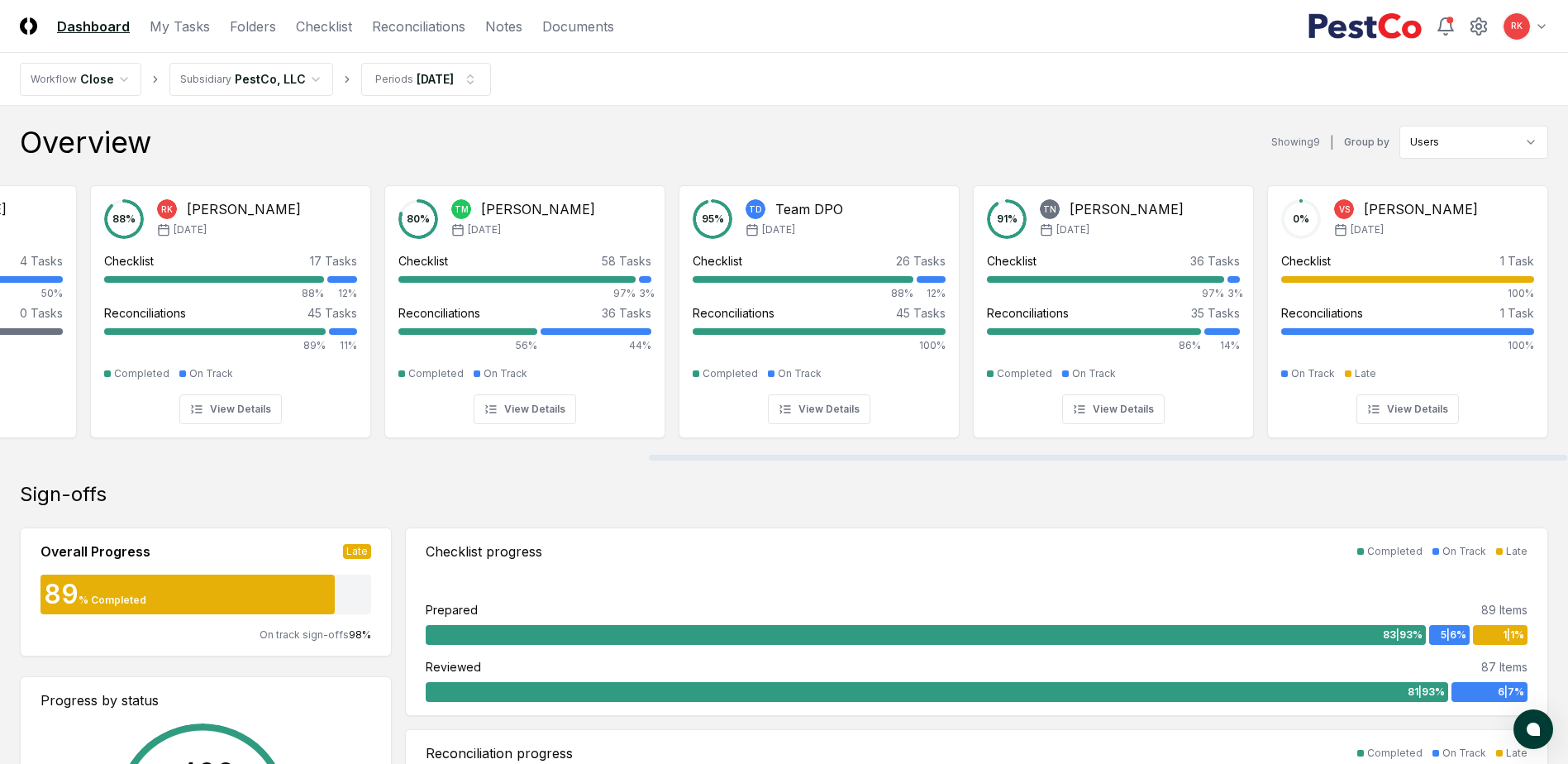
drag, startPoint x: 449, startPoint y: 456, endPoint x: 1319, endPoint y: 431, distance: 870.4
click at [1319, 455] on div at bounding box center [1108, 457] width 918 height 6
click at [1353, 282] on div at bounding box center [1407, 280] width 253 height 7
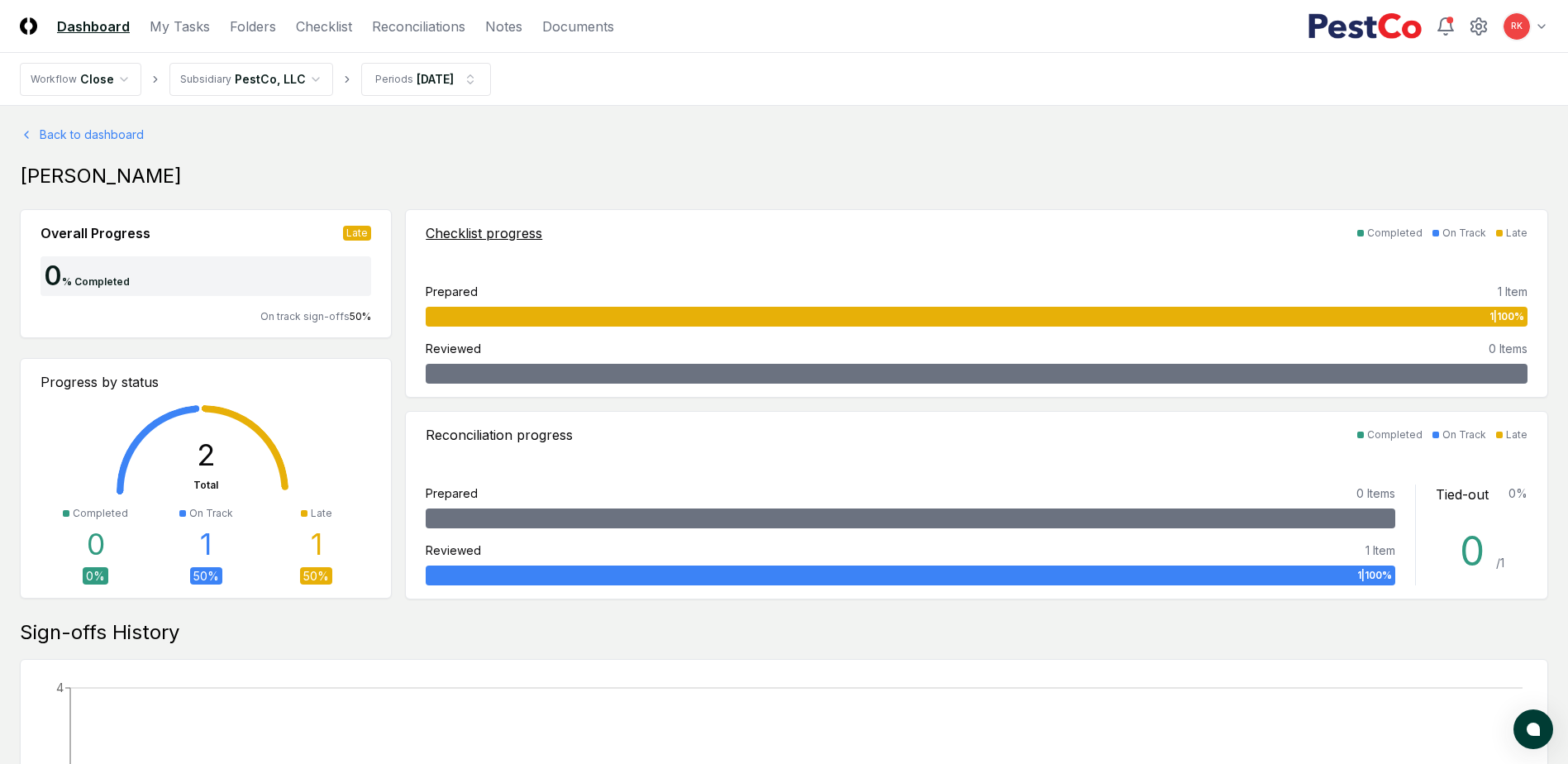
click at [1247, 319] on div "1 | 100 %" at bounding box center [977, 316] width 1102 height 19
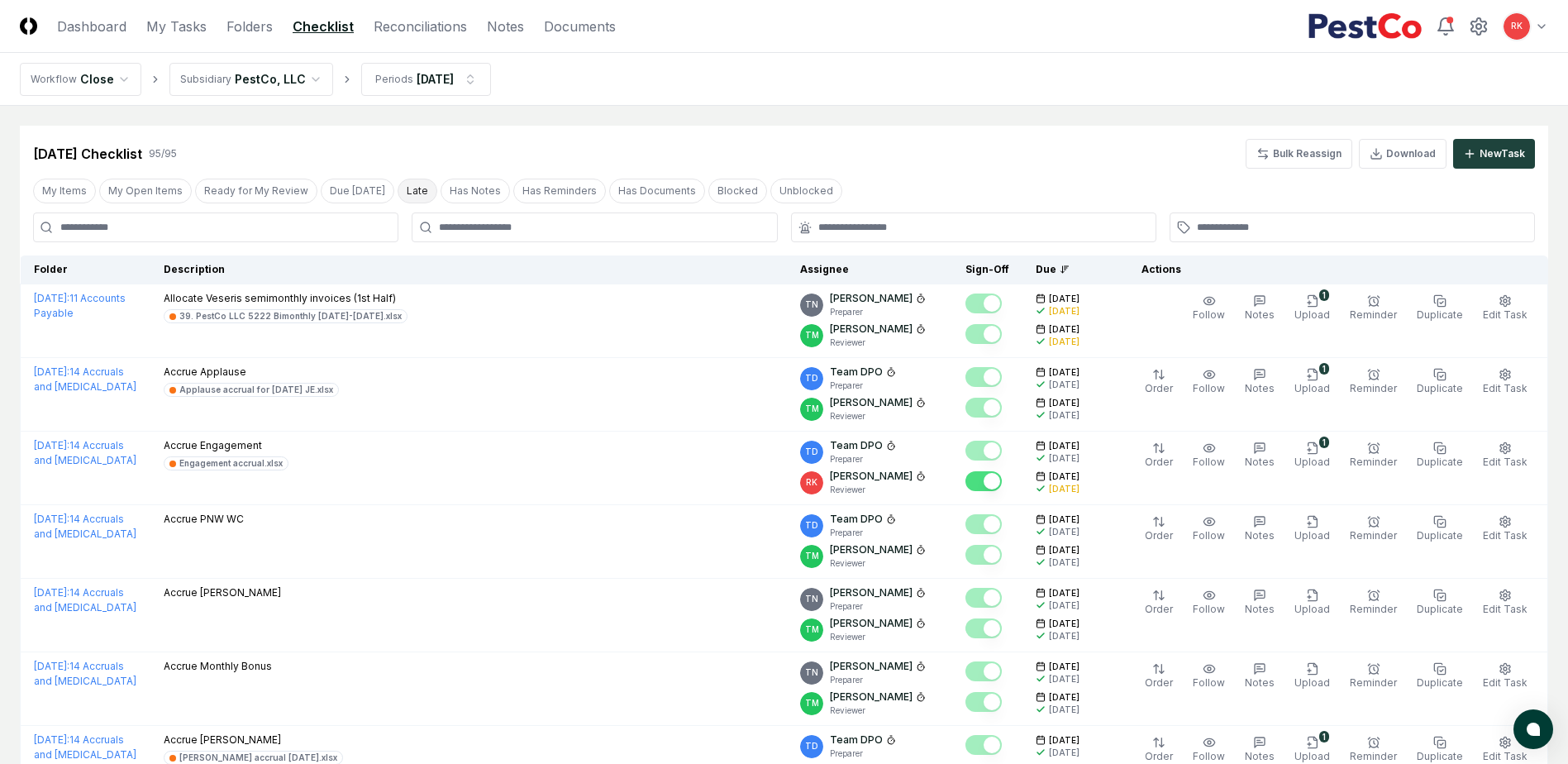
click at [411, 196] on button "Late" at bounding box center [417, 190] width 40 height 25
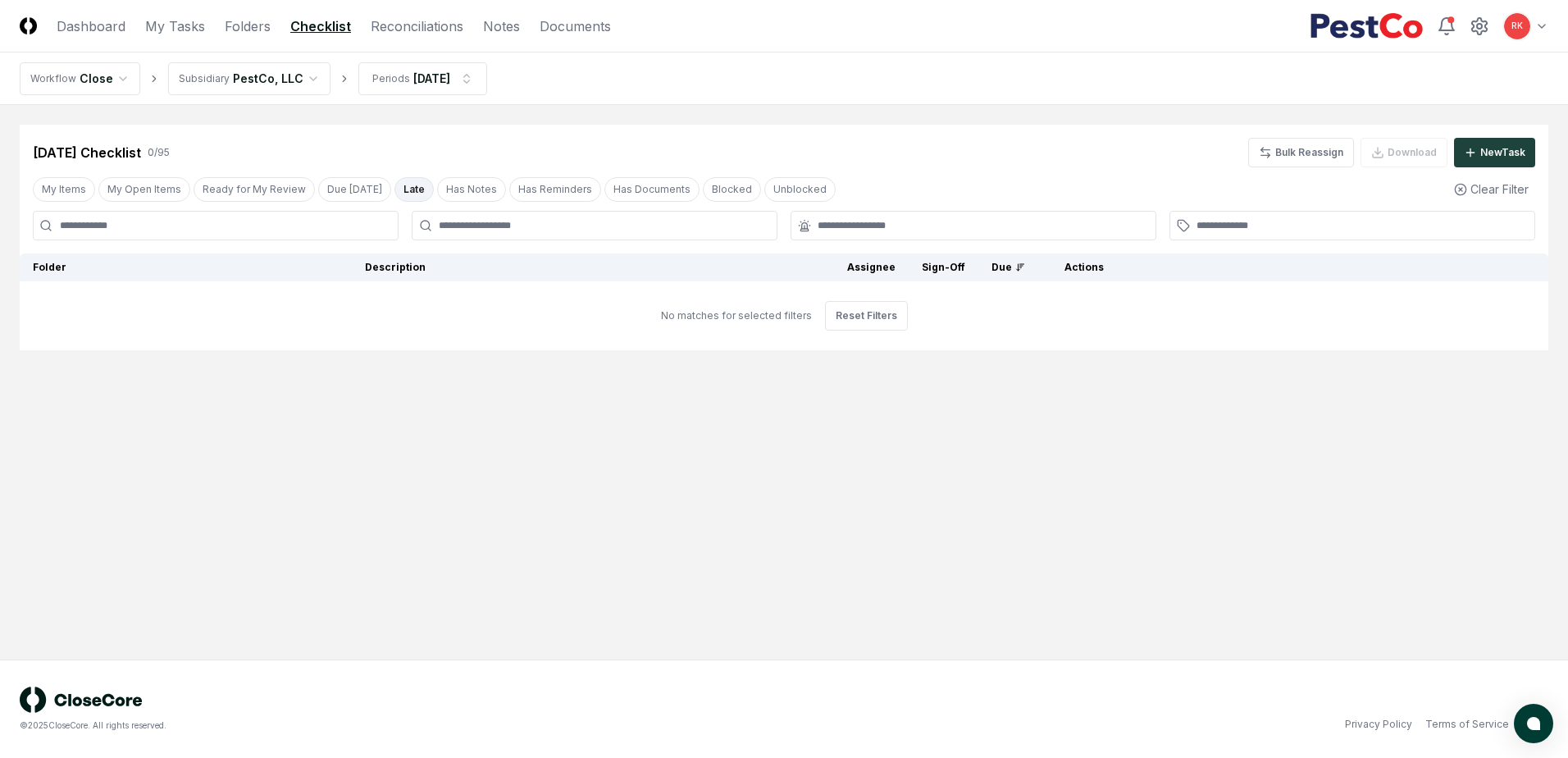
click at [395, 193] on button "Late" at bounding box center [414, 189] width 39 height 24
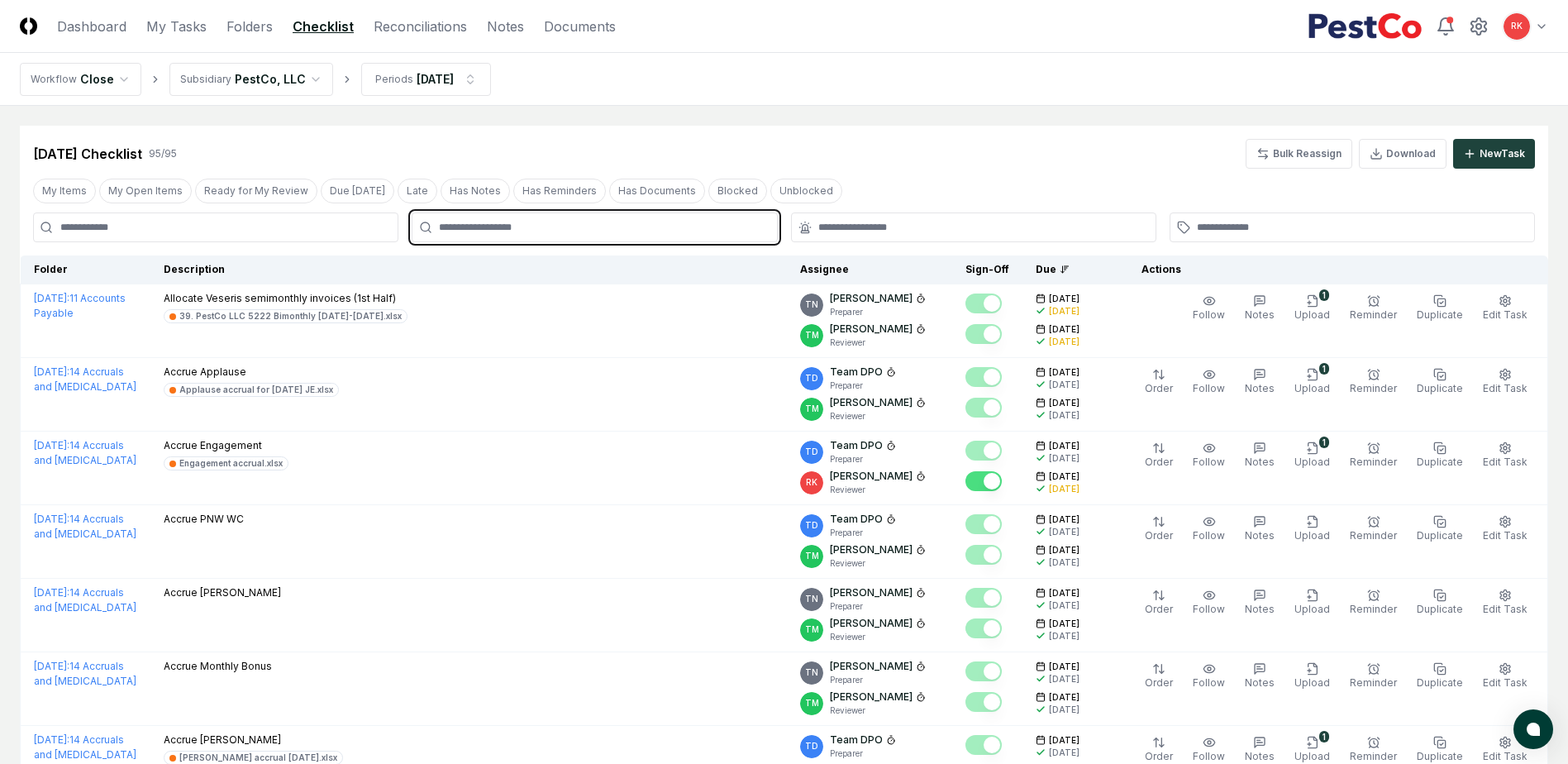
click at [486, 225] on input "text" at bounding box center [602, 227] width 327 height 15
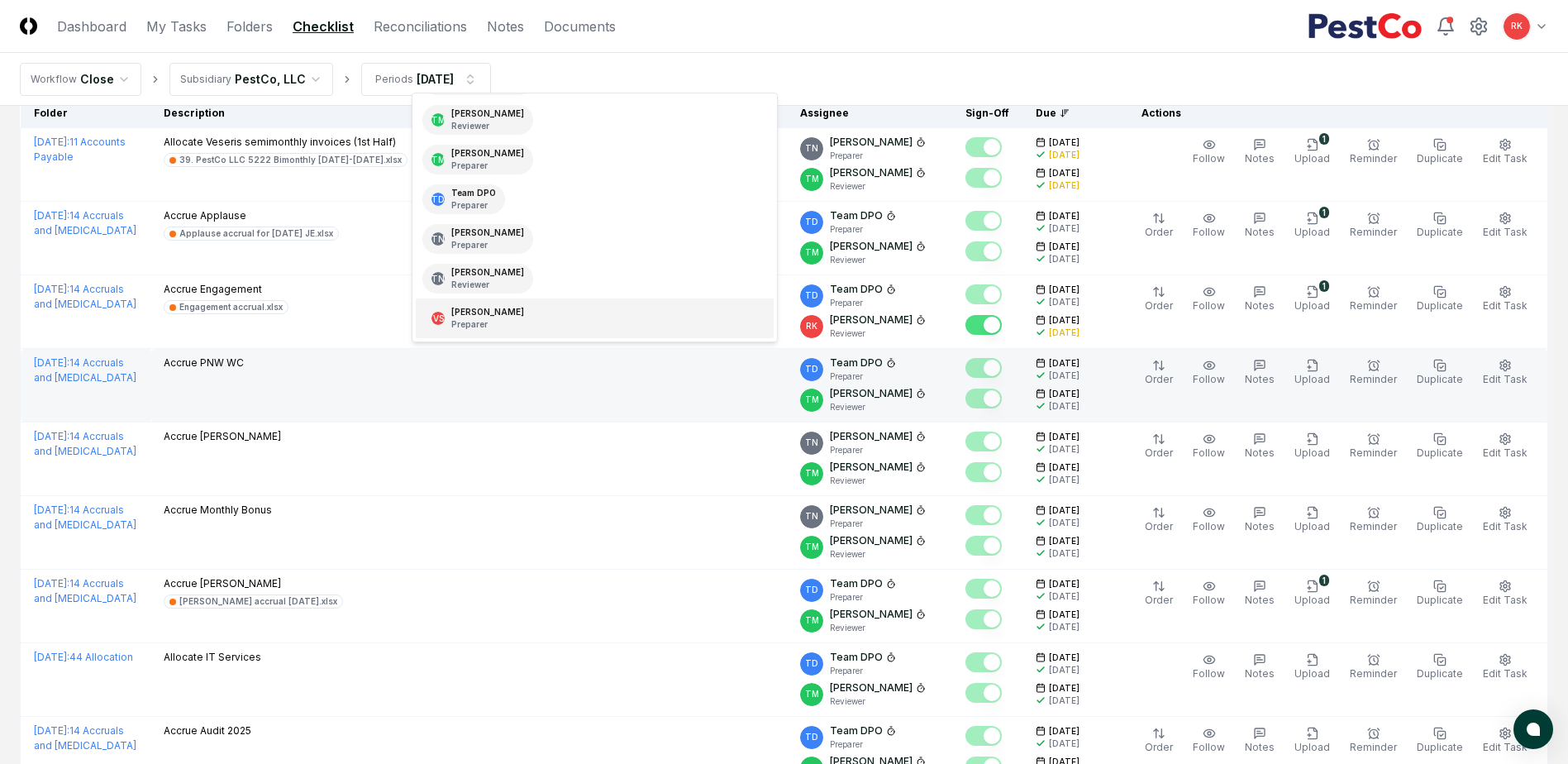
scroll to position [166, 0]
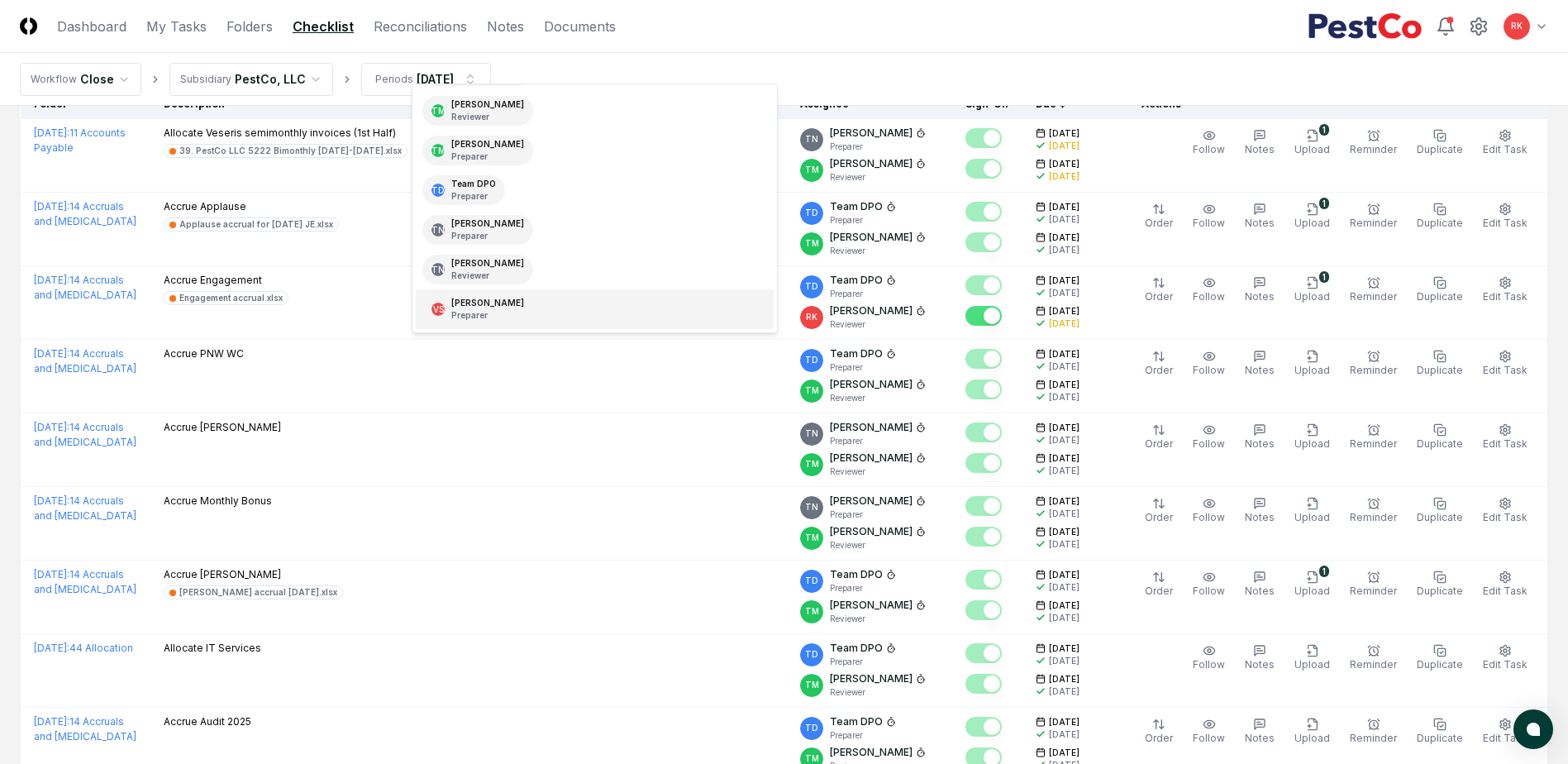
click at [478, 302] on div "[PERSON_NAME] Preparer" at bounding box center [487, 308] width 73 height 25
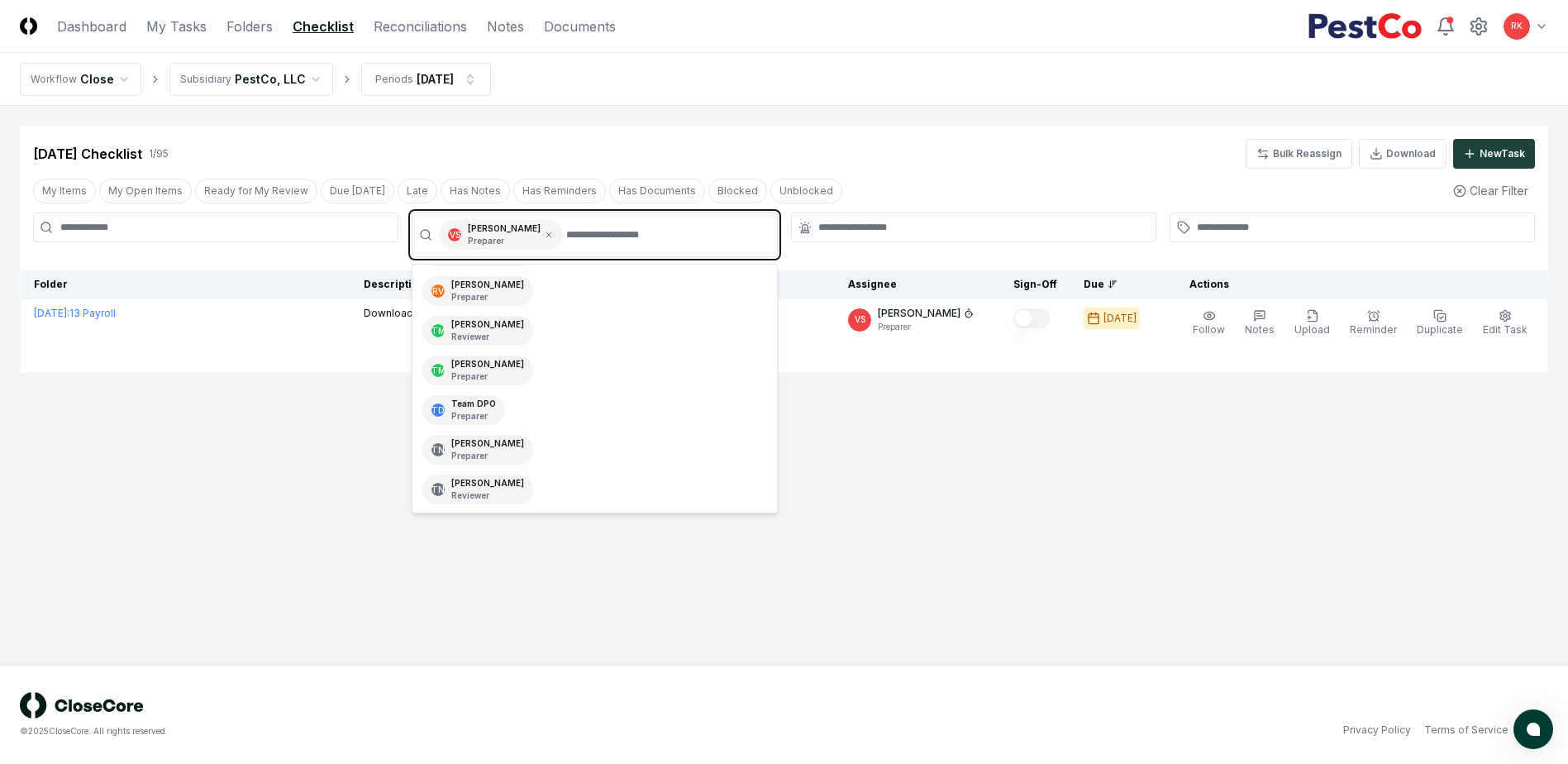
scroll to position [275, 0]
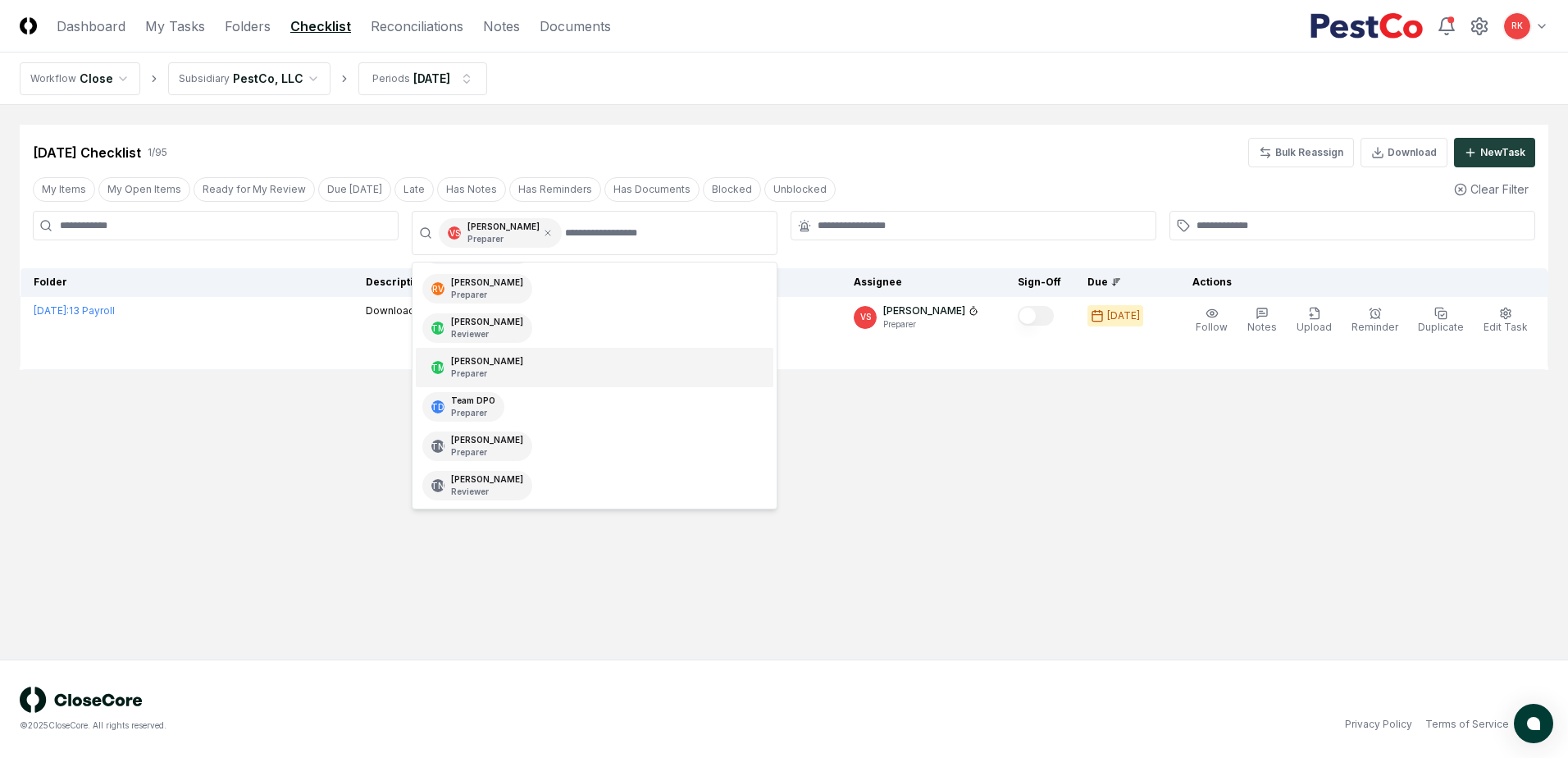
click at [1365, 449] on main "Cancel Reassign [DATE] Checklist 1 / 95 Bulk Reassign Download New Task My Item…" at bounding box center [784, 382] width 1568 height 554
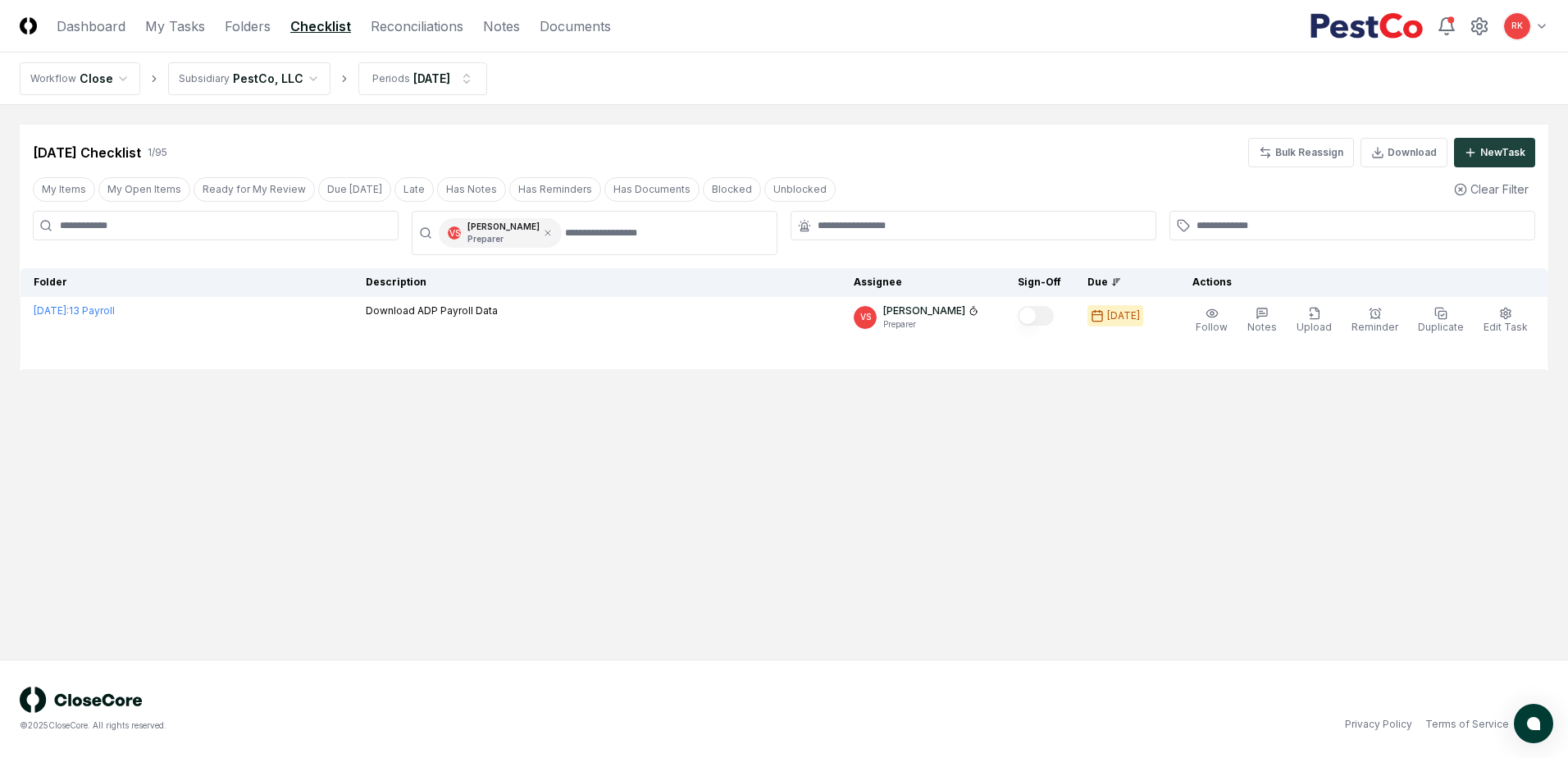
click at [1157, 434] on main "Cancel Reassign [DATE] Checklist 1 / 95 Bulk Reassign Download New Task My Item…" at bounding box center [784, 382] width 1568 height 554
click at [543, 231] on icon at bounding box center [548, 233] width 10 height 10
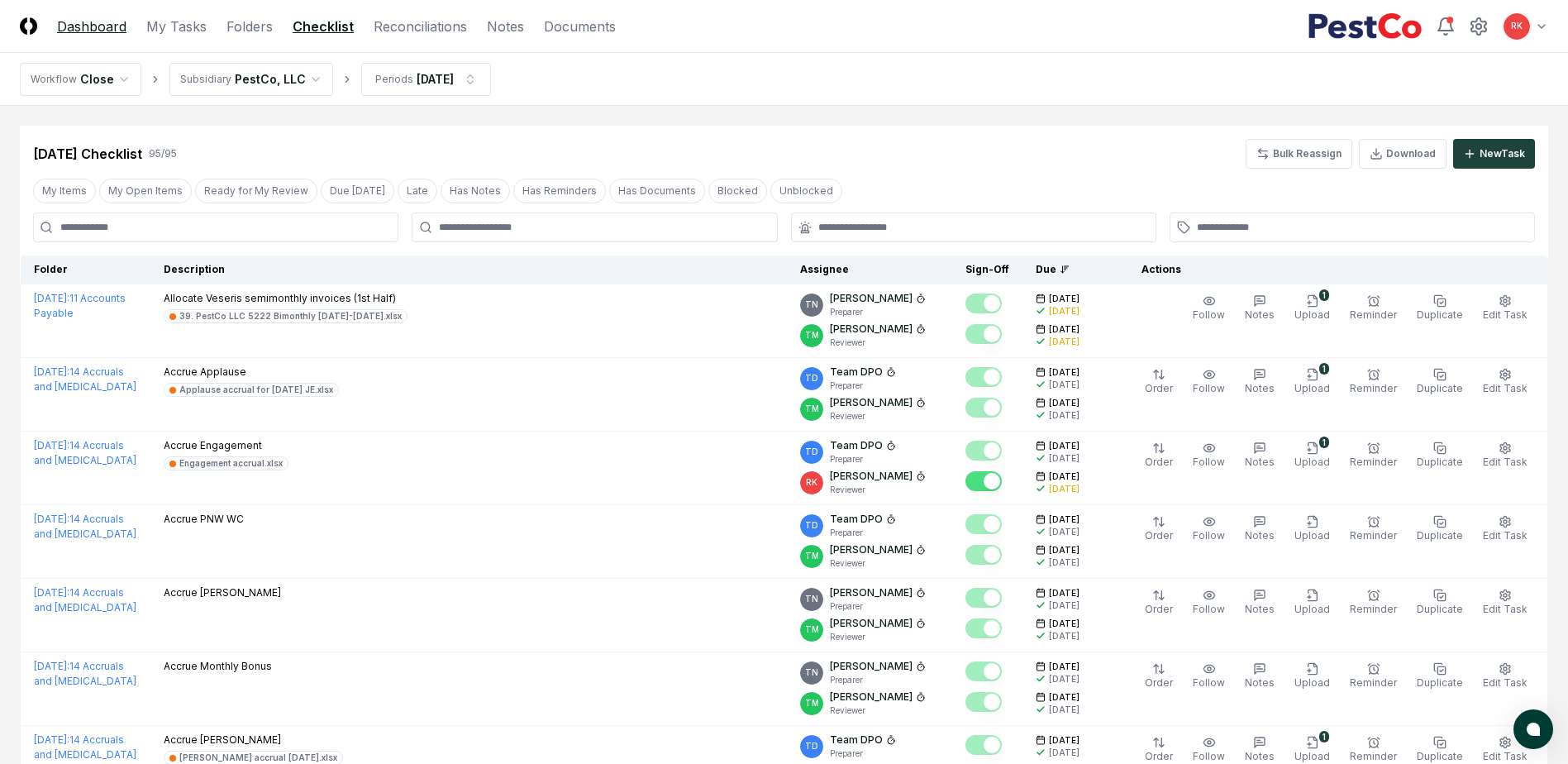
click at [95, 21] on link "Dashboard" at bounding box center [91, 26] width 69 height 19
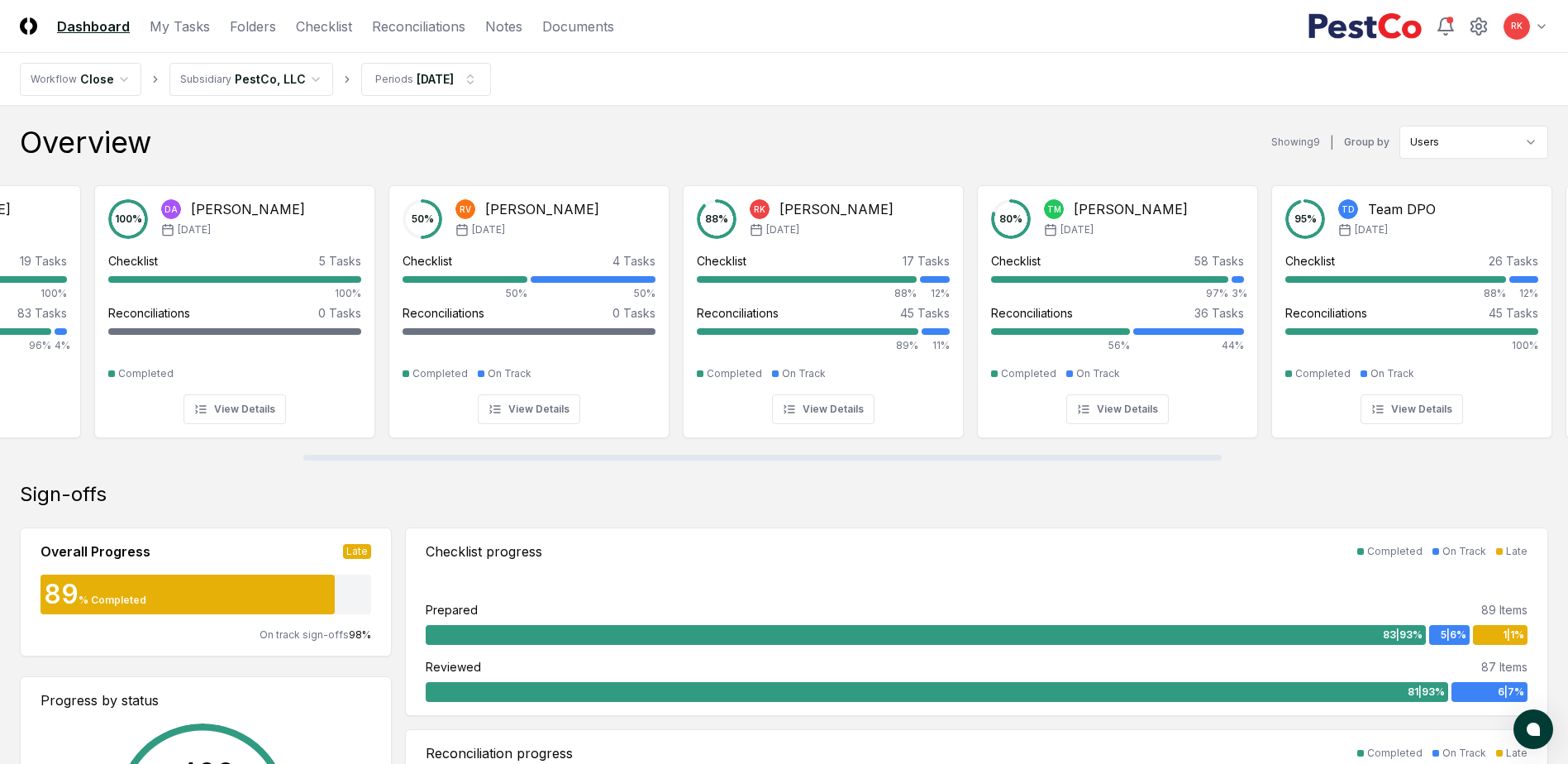
scroll to position [0, 516]
drag, startPoint x: 819, startPoint y: 455, endPoint x: 1121, endPoint y: 477, distance: 302.8
click at [1121, 461] on div at bounding box center [762, 457] width 918 height 6
click at [319, 32] on link "Checklist" at bounding box center [324, 26] width 57 height 19
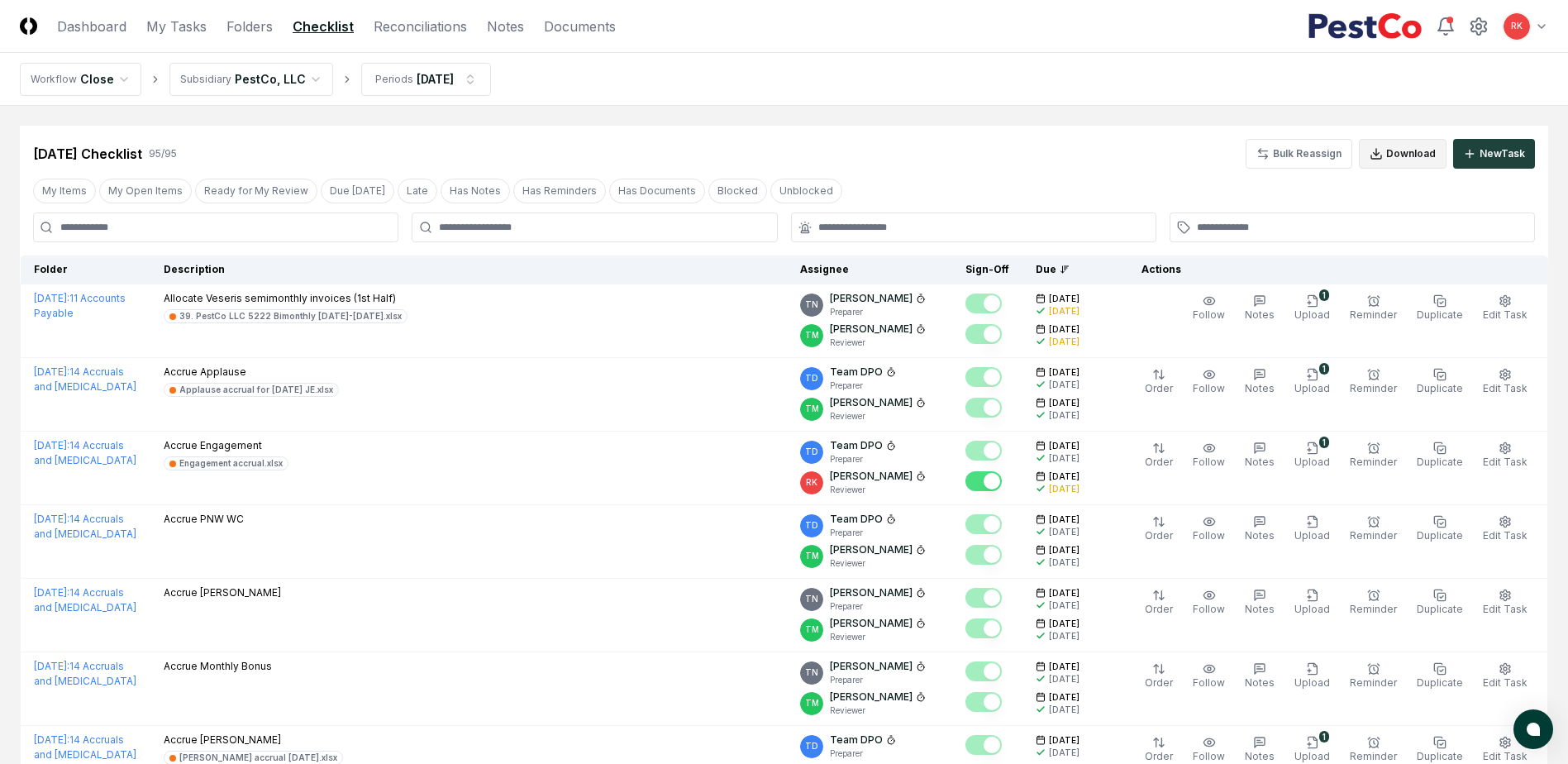
click at [1391, 161] on button "Download" at bounding box center [1402, 153] width 88 height 30
click at [431, 23] on link "Reconciliations" at bounding box center [420, 26] width 94 height 19
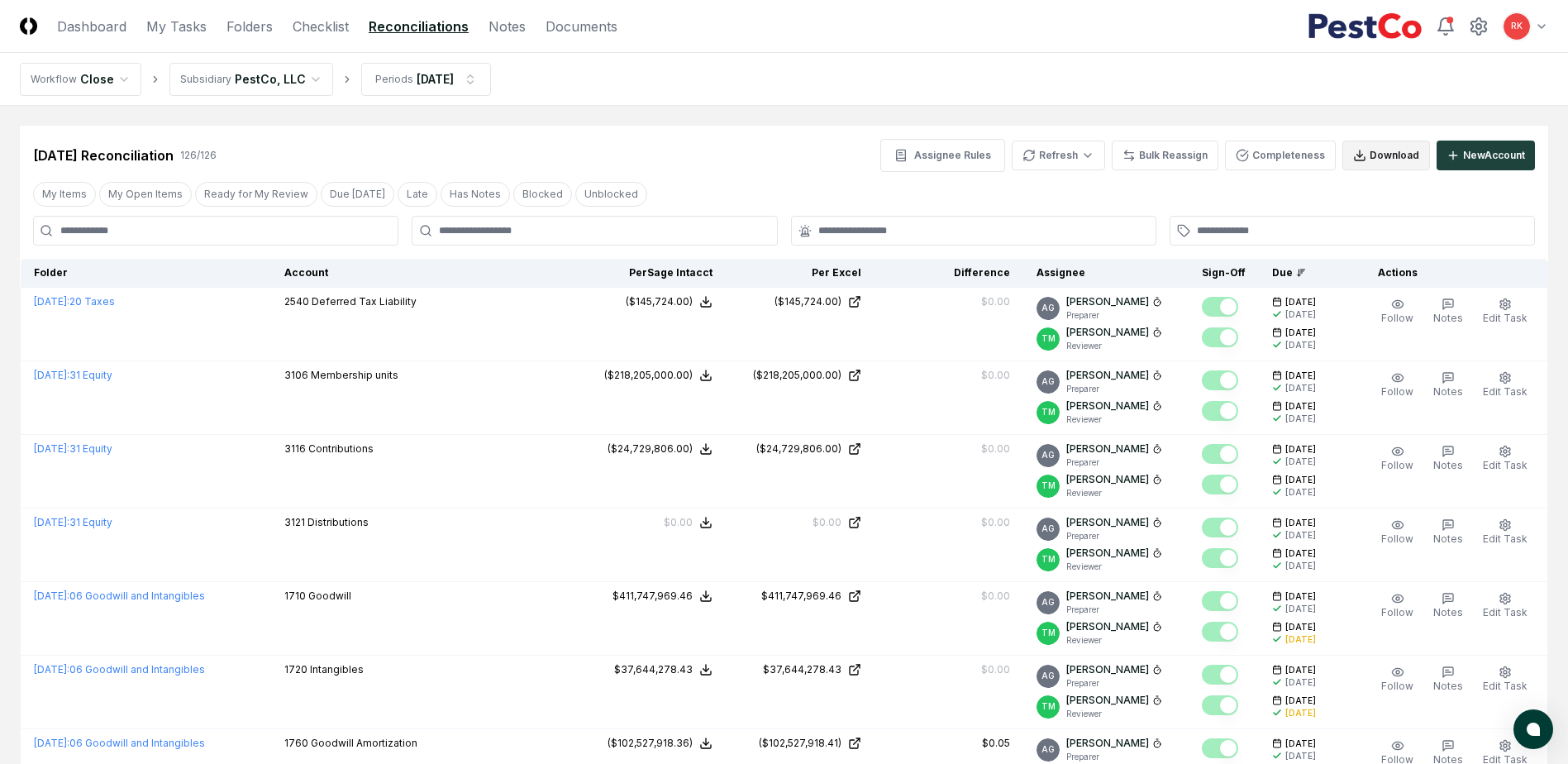
click at [1383, 154] on button "Download" at bounding box center [1386, 155] width 88 height 30
